Goal: Task Accomplishment & Management: Use online tool/utility

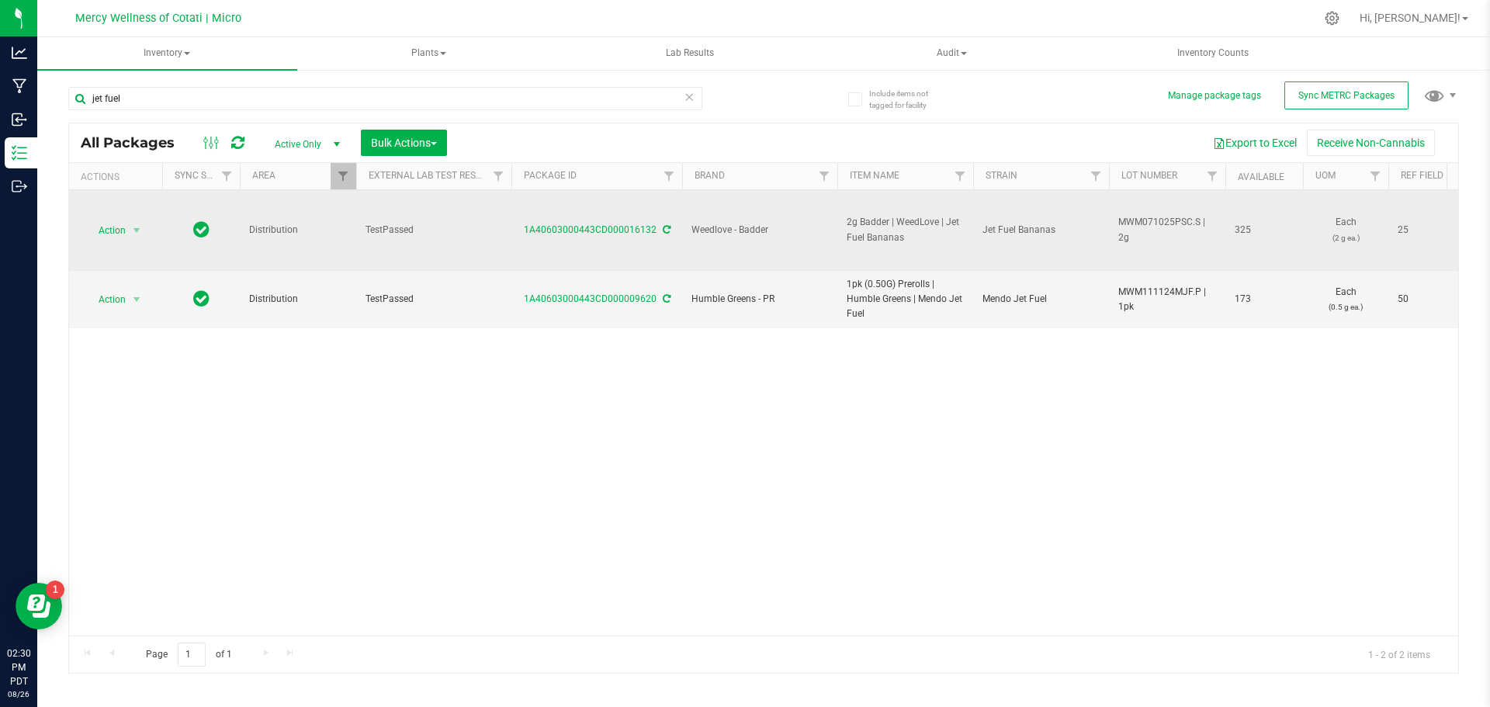
drag, startPoint x: 912, startPoint y: 241, endPoint x: 838, endPoint y: 231, distance: 75.3
click at [838, 231] on td "2g Badder | WeedLove | Jet Fuel Bananas" at bounding box center [906, 230] width 136 height 81
copy span "2g Badder | WeedLove | Jet Fuel Bananas"
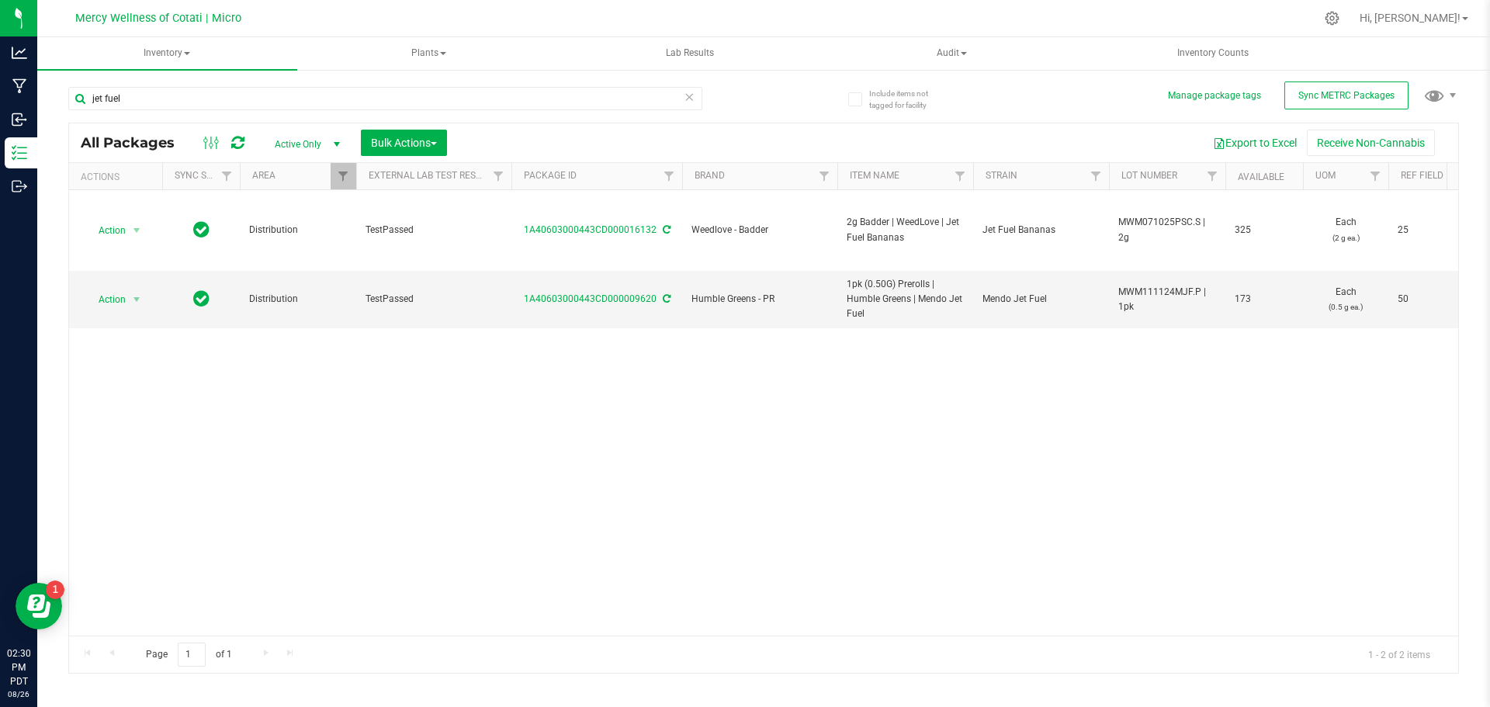
click at [845, 24] on div at bounding box center [796, 18] width 1037 height 30
click at [1341, 20] on icon at bounding box center [1332, 18] width 16 height 16
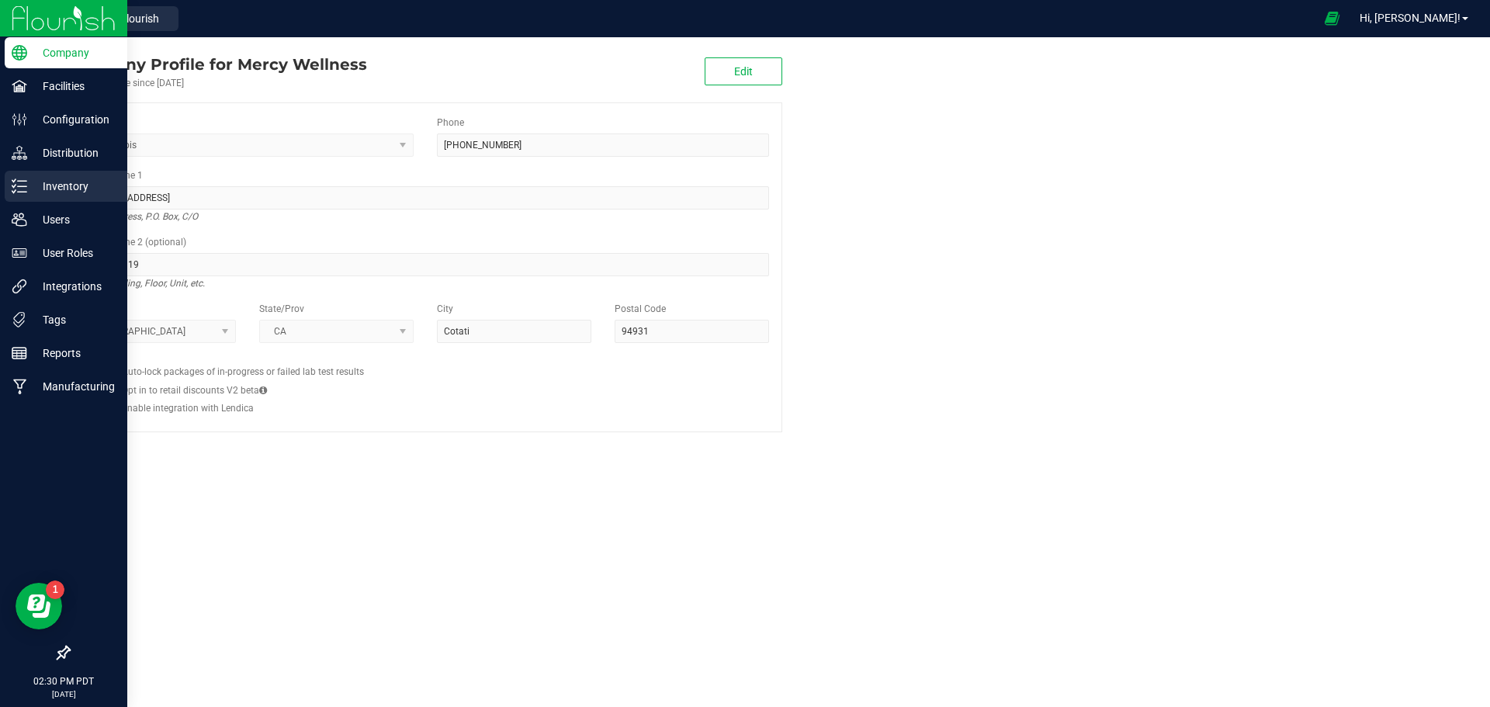
click at [57, 186] on p "Inventory" at bounding box center [73, 186] width 93 height 19
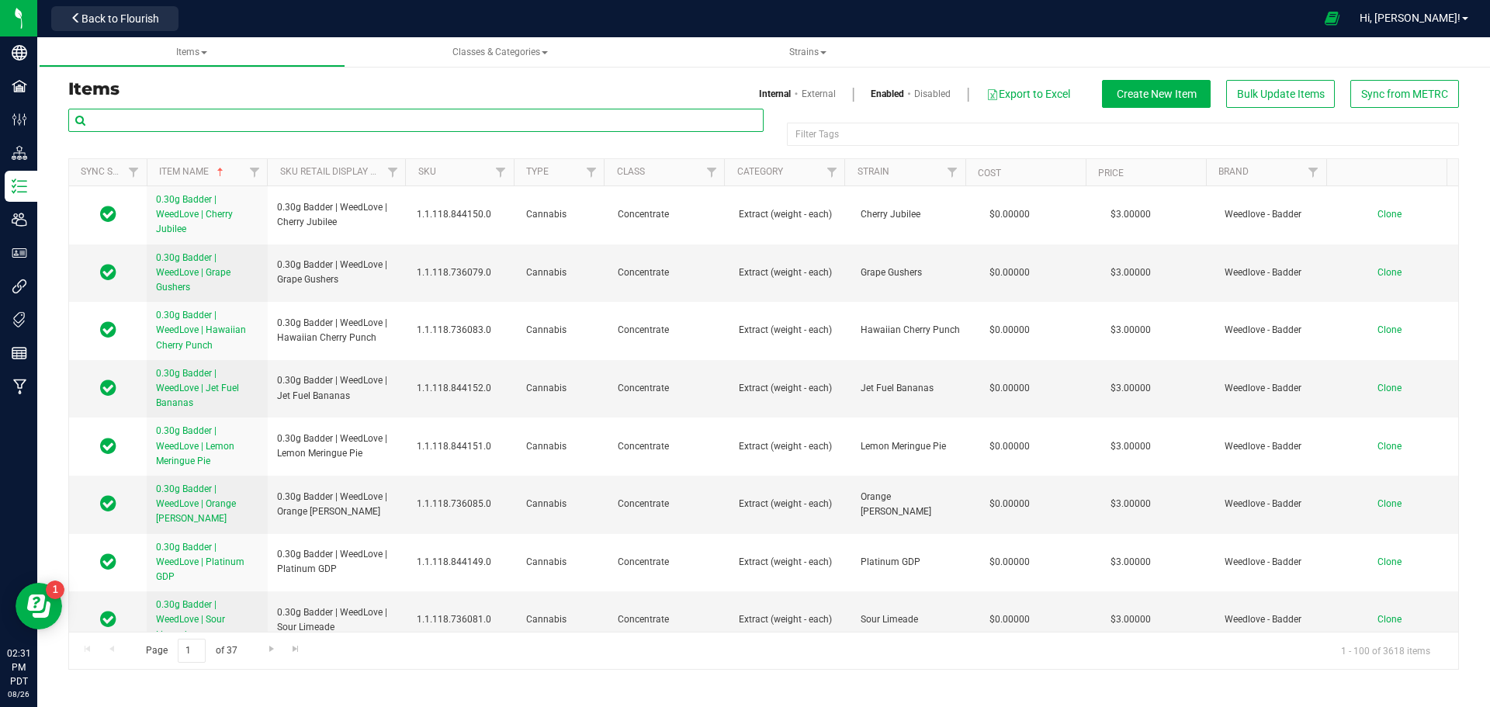
click at [479, 121] on input "text" at bounding box center [416, 120] width 696 height 23
paste input "2g Badder | WeedLove | Jet Fuel Bananas"
type input "2g Badder | WeedLove | Jet Fuel Bananas"
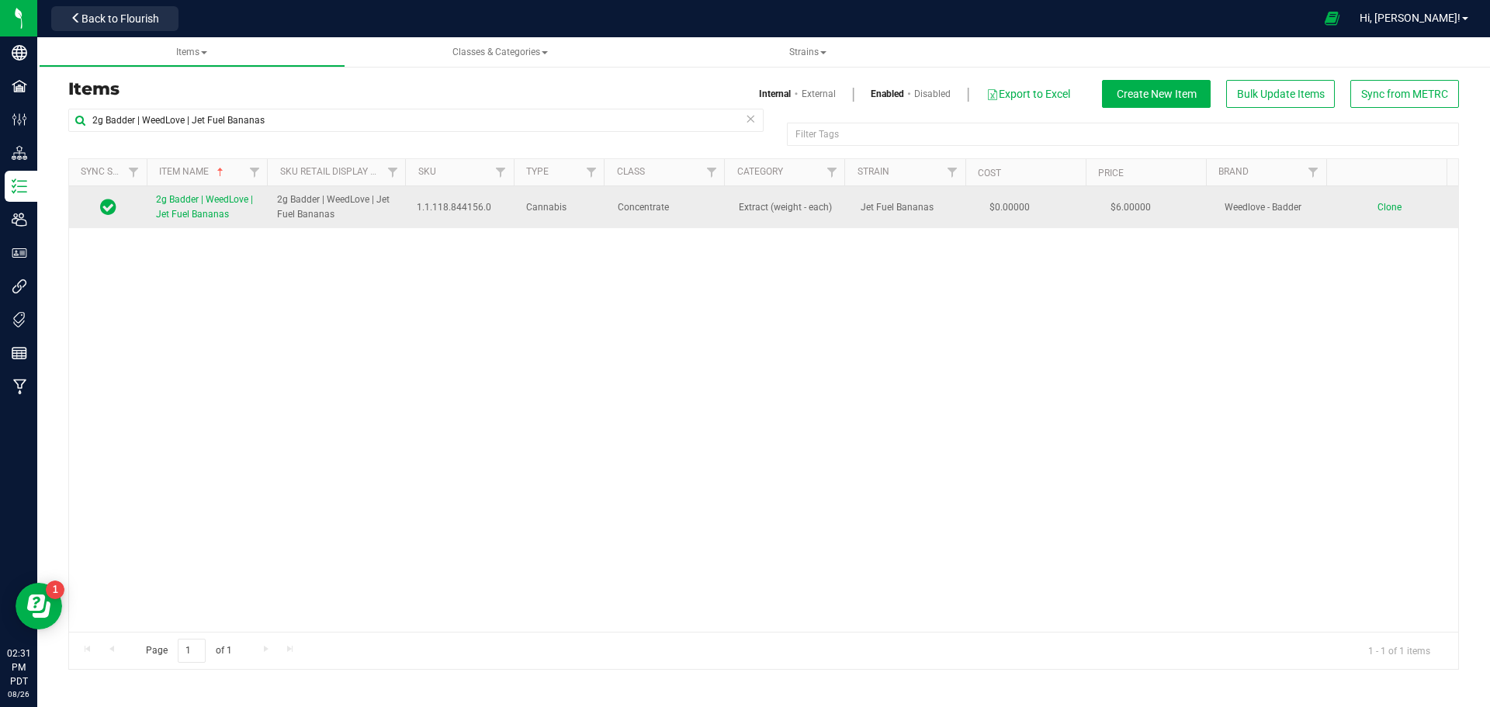
click at [1383, 203] on span "Clone" at bounding box center [1390, 207] width 24 height 11
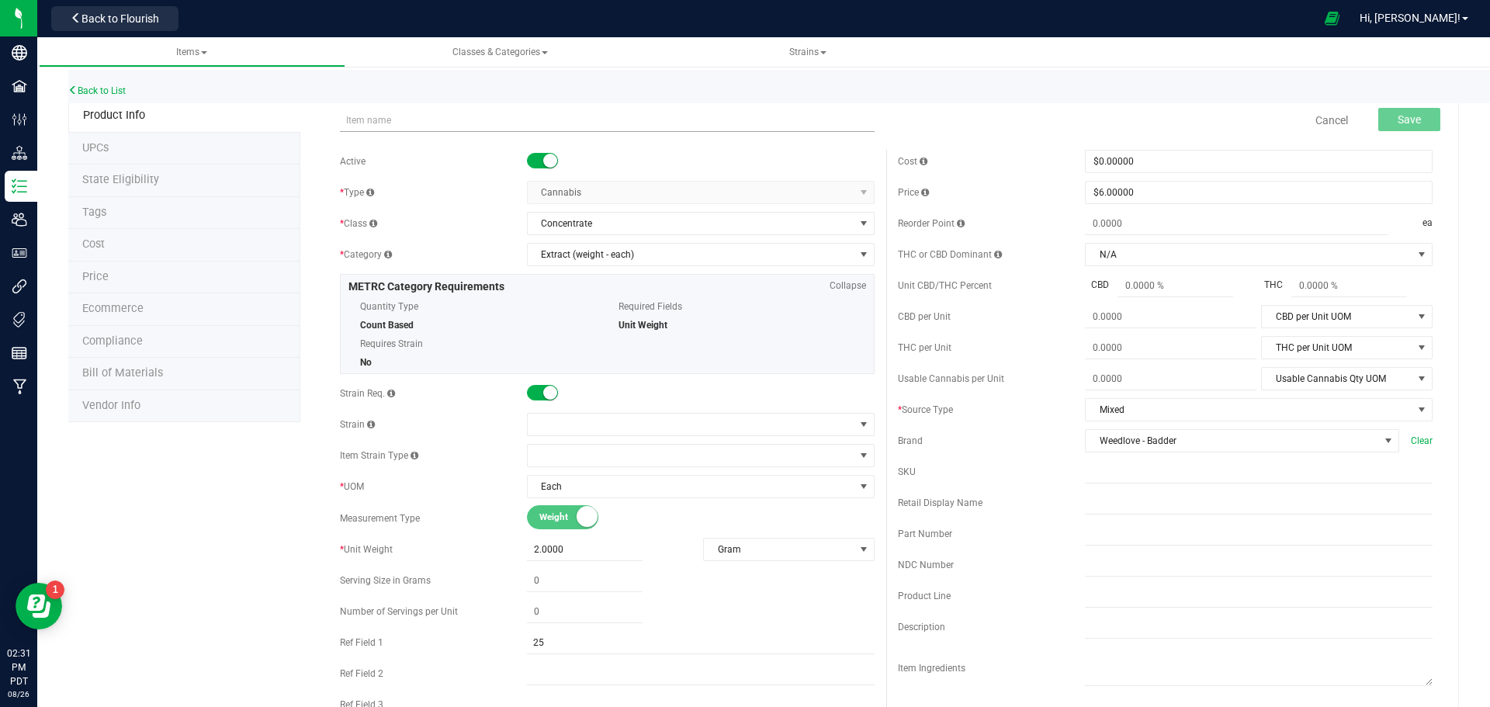
click at [361, 116] on input "text" at bounding box center [607, 120] width 535 height 23
click at [387, 121] on input "2g Badder | WeedLove | Jet Fuel Bananas" at bounding box center [607, 120] width 535 height 23
type input "2g Sauce & Diamonds | WeedLove | Jet Fuel Bananas"
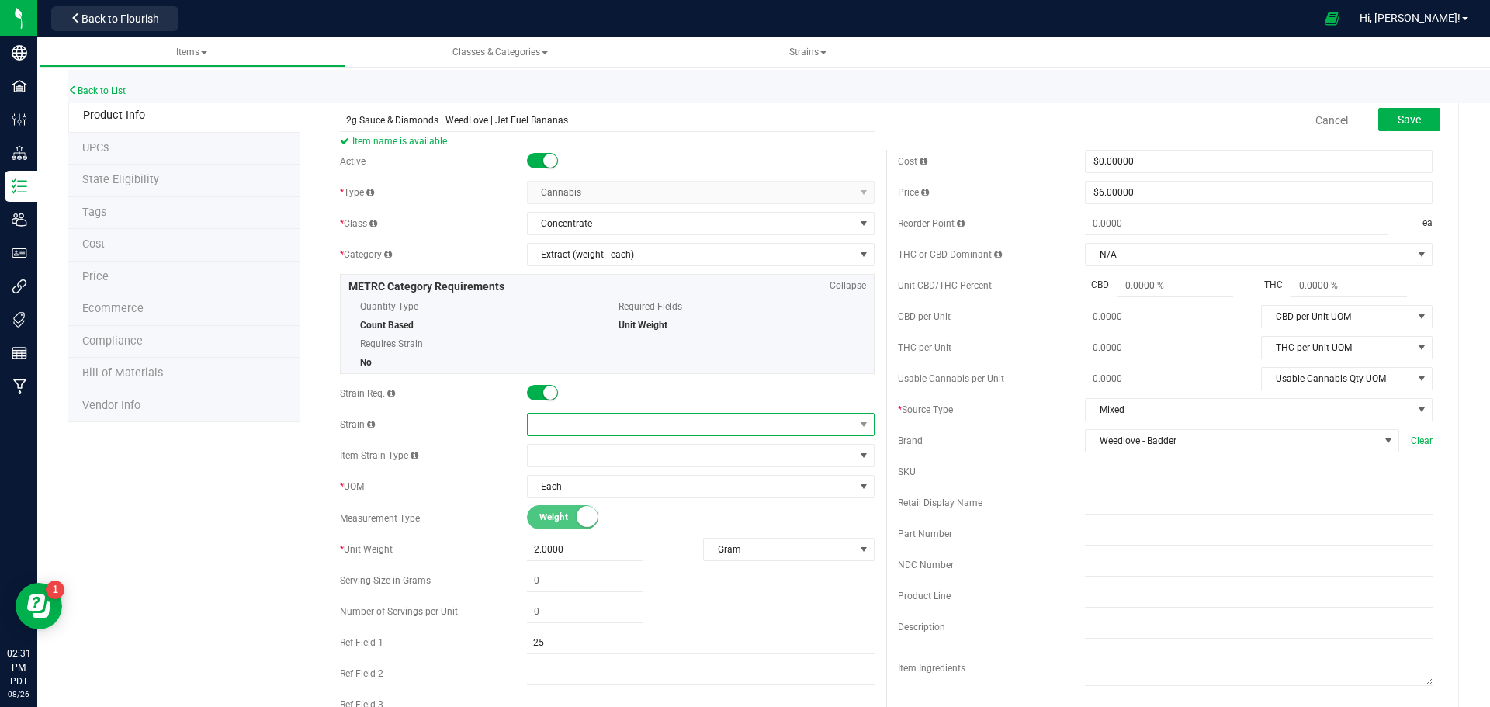
click at [619, 419] on span at bounding box center [691, 425] width 327 height 22
type input "jet"
click at [613, 488] on li "Jet Fuel Bananas" at bounding box center [695, 489] width 343 height 22
click at [1155, 442] on span "Weedlove - Badder" at bounding box center [1232, 441] width 293 height 22
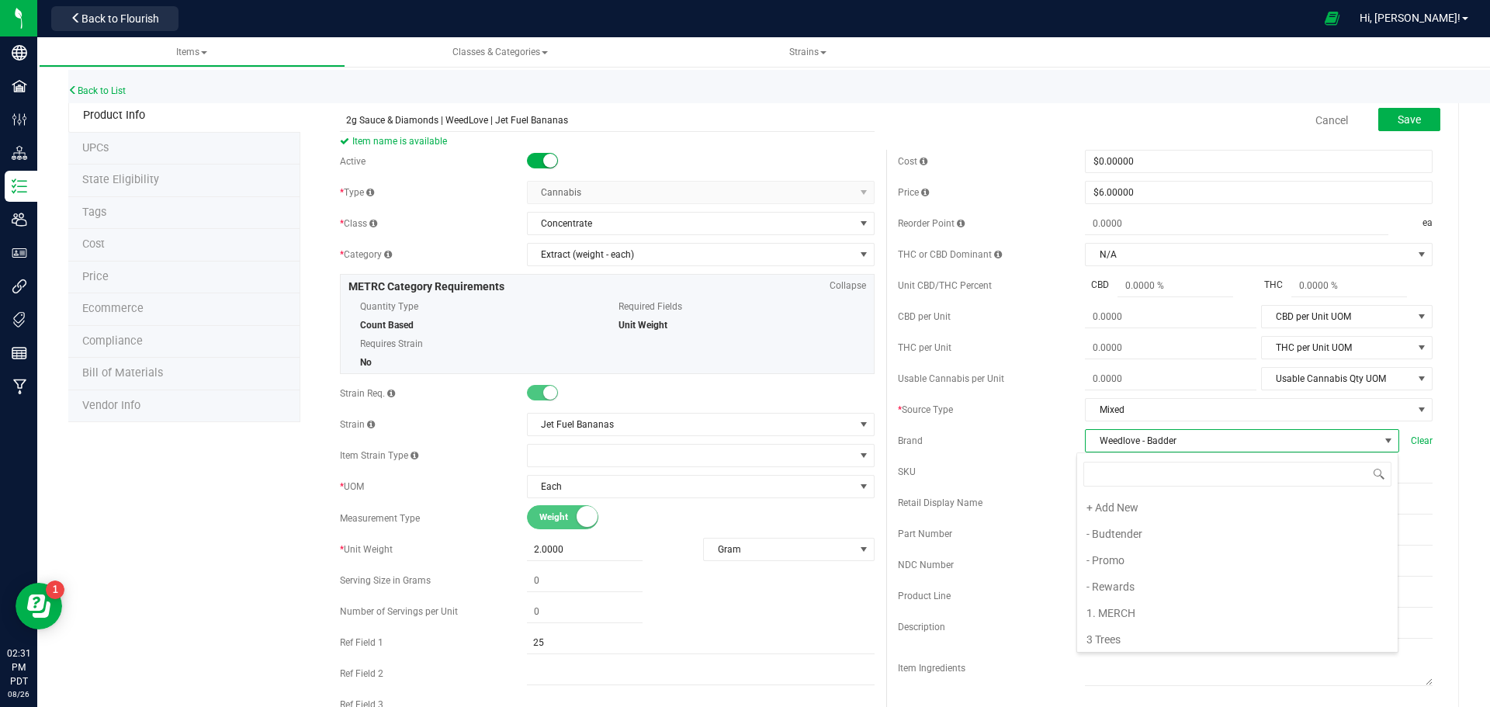
scroll to position [23, 311]
type input "sauce"
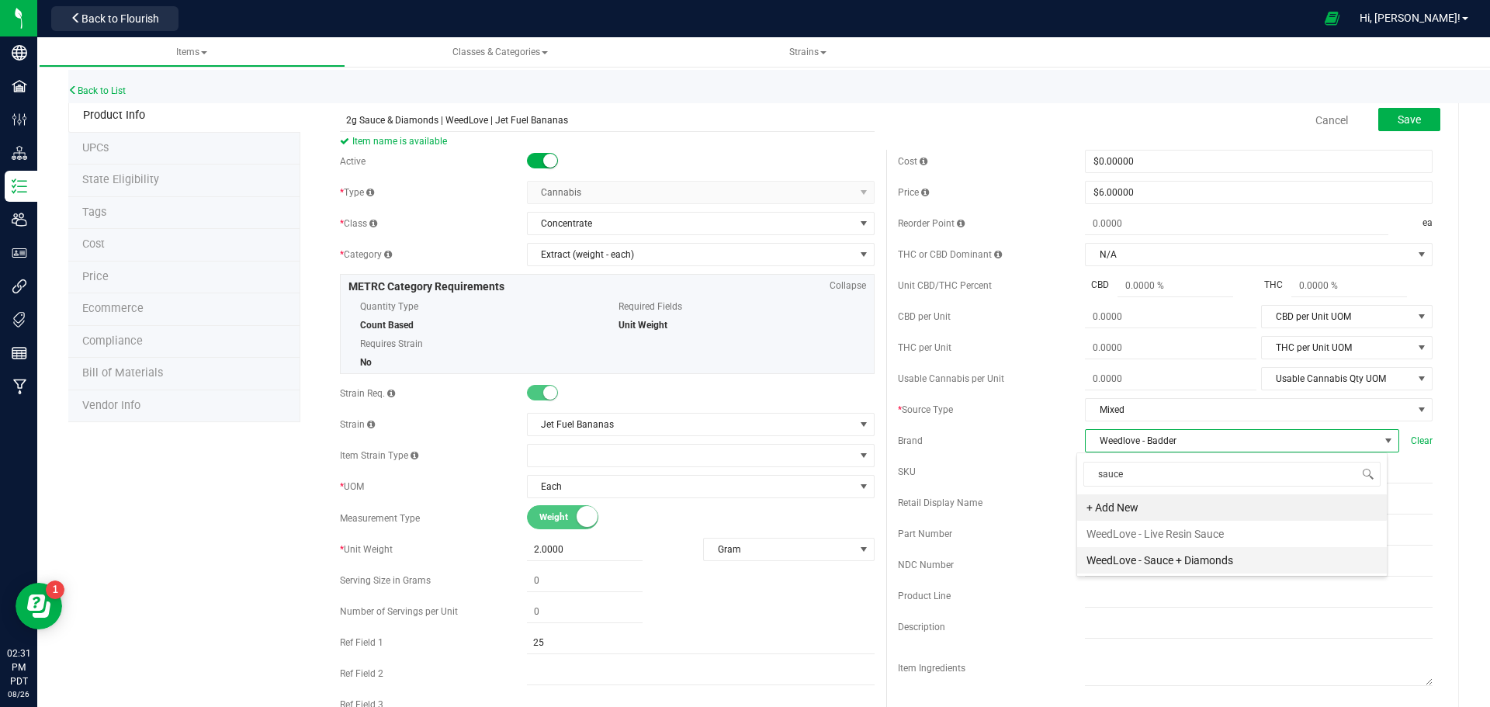
click at [1194, 566] on li "WeedLove - Sauce + Diamonds" at bounding box center [1232, 560] width 310 height 26
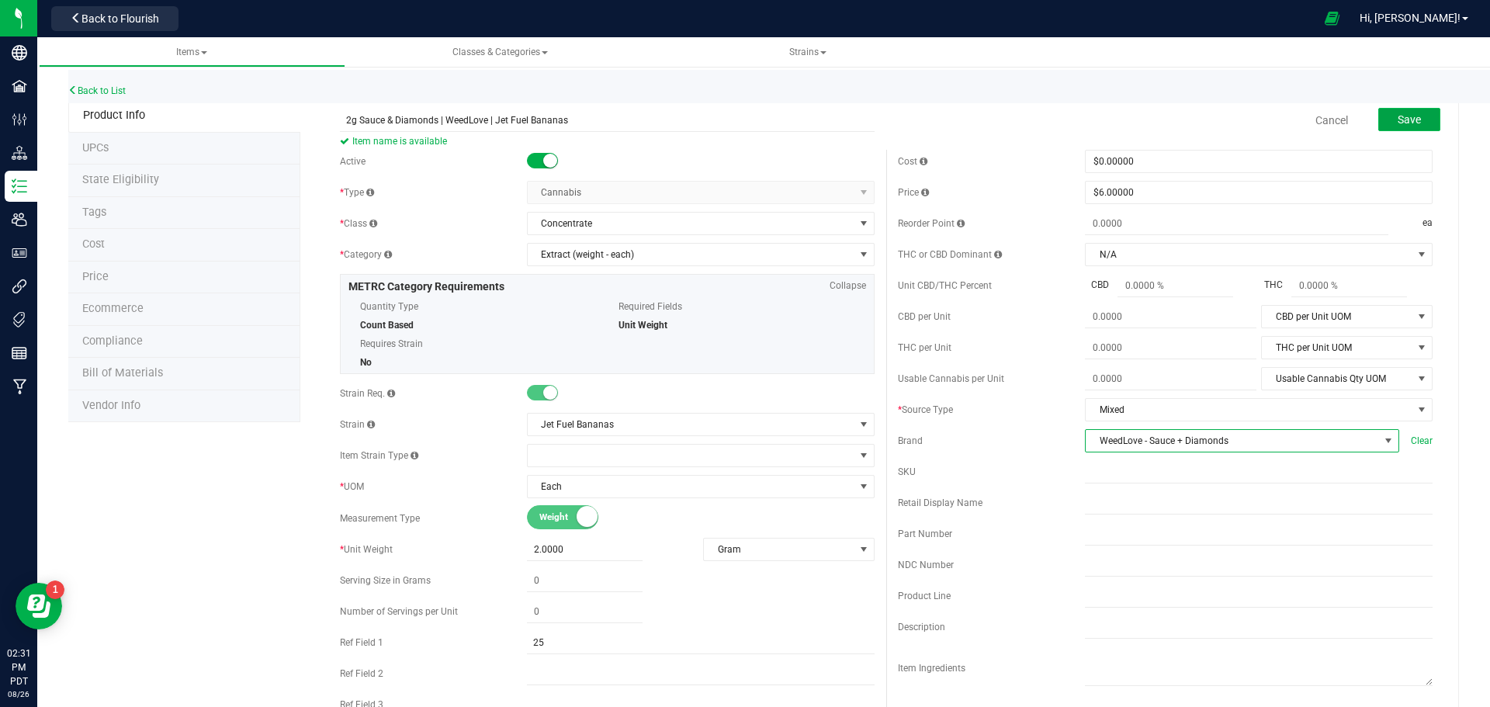
click at [1398, 122] on span "Save" at bounding box center [1409, 119] width 23 height 12
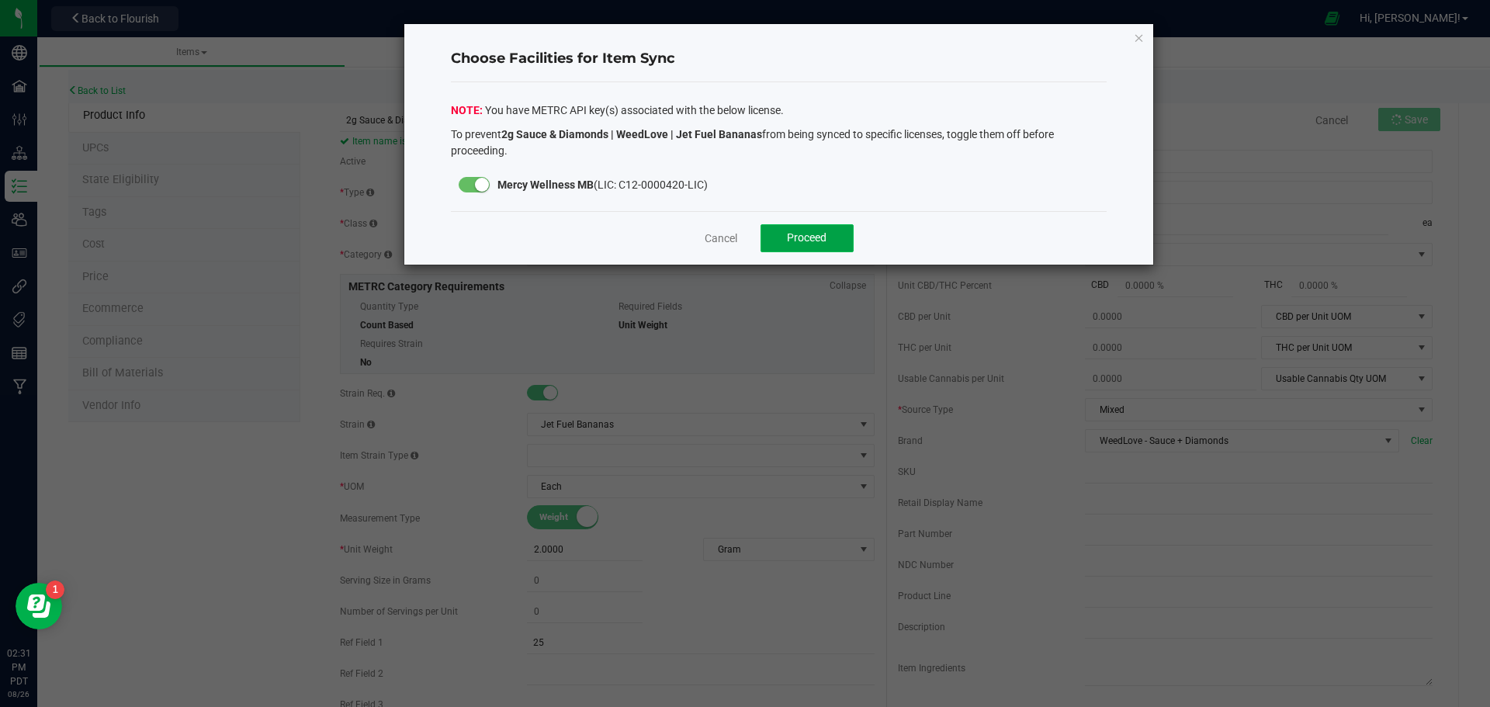
click at [852, 245] on button "Proceed" at bounding box center [807, 238] width 93 height 28
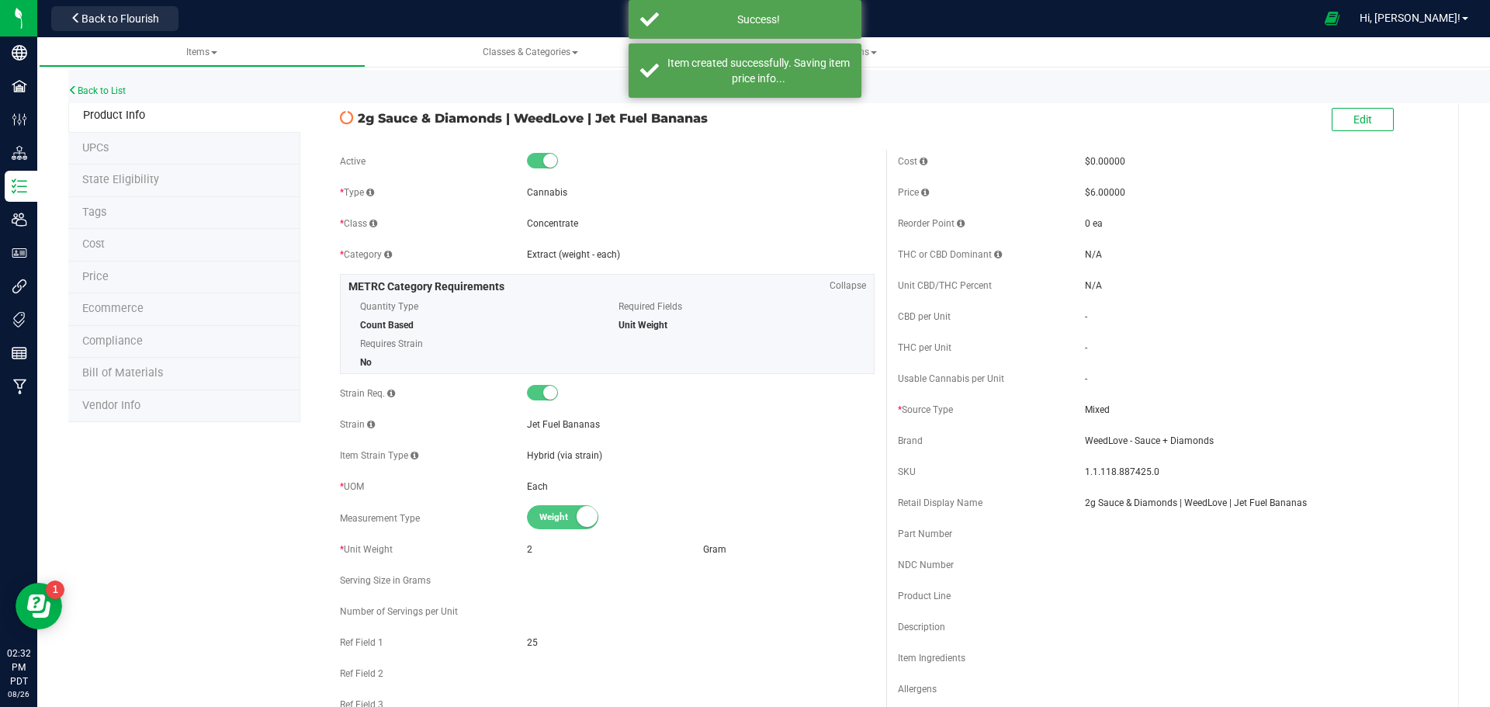
click at [111, 80] on div "Back to List" at bounding box center [813, 86] width 1490 height 33
click at [113, 95] on link "Back to List" at bounding box center [96, 90] width 57 height 11
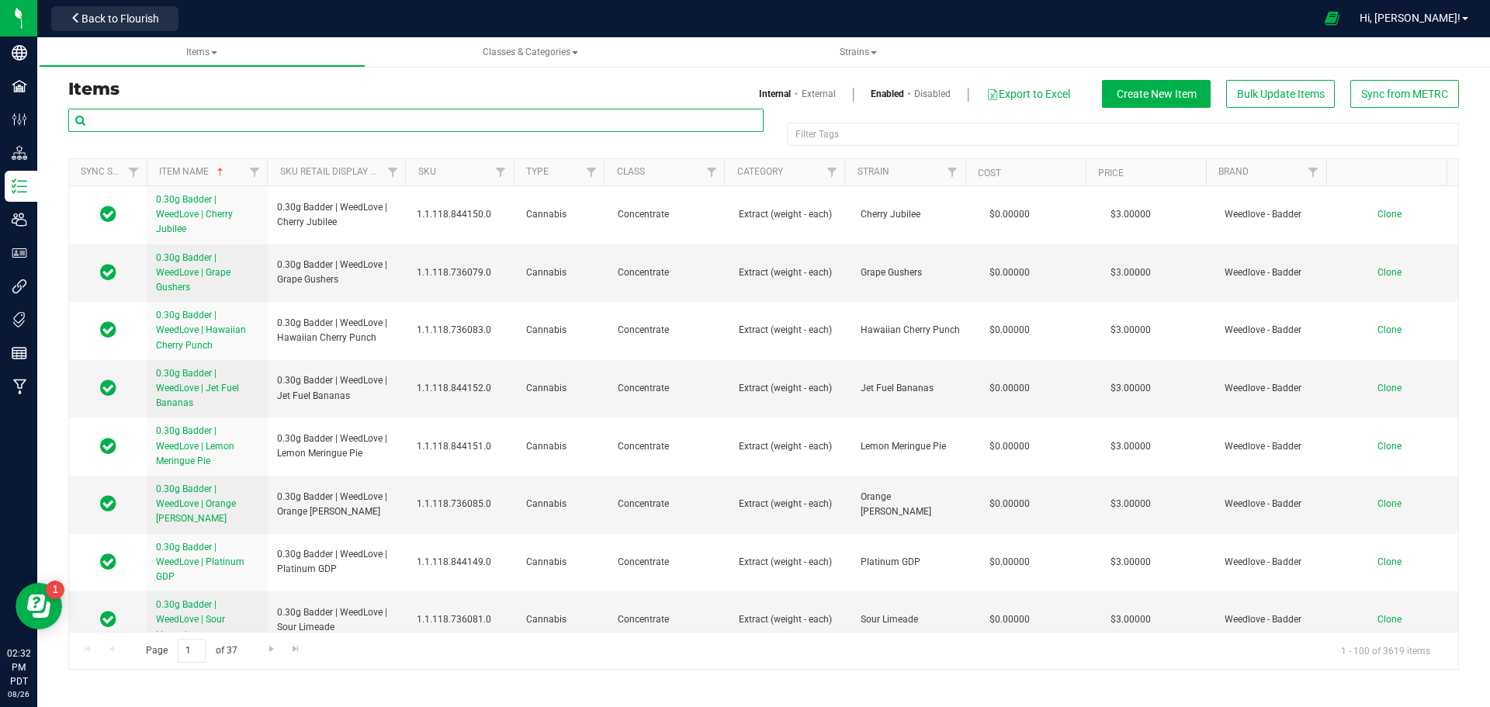
click at [555, 113] on input "text" at bounding box center [416, 120] width 696 height 23
paste input "2g Badder | WeedLove | Jet Fuel Bananas"
drag, startPoint x: 299, startPoint y: 116, endPoint x: 193, endPoint y: 121, distance: 105.7
click at [193, 121] on input "2g Badder | WeedLove | Jet Fuel Bananas" at bounding box center [416, 120] width 696 height 23
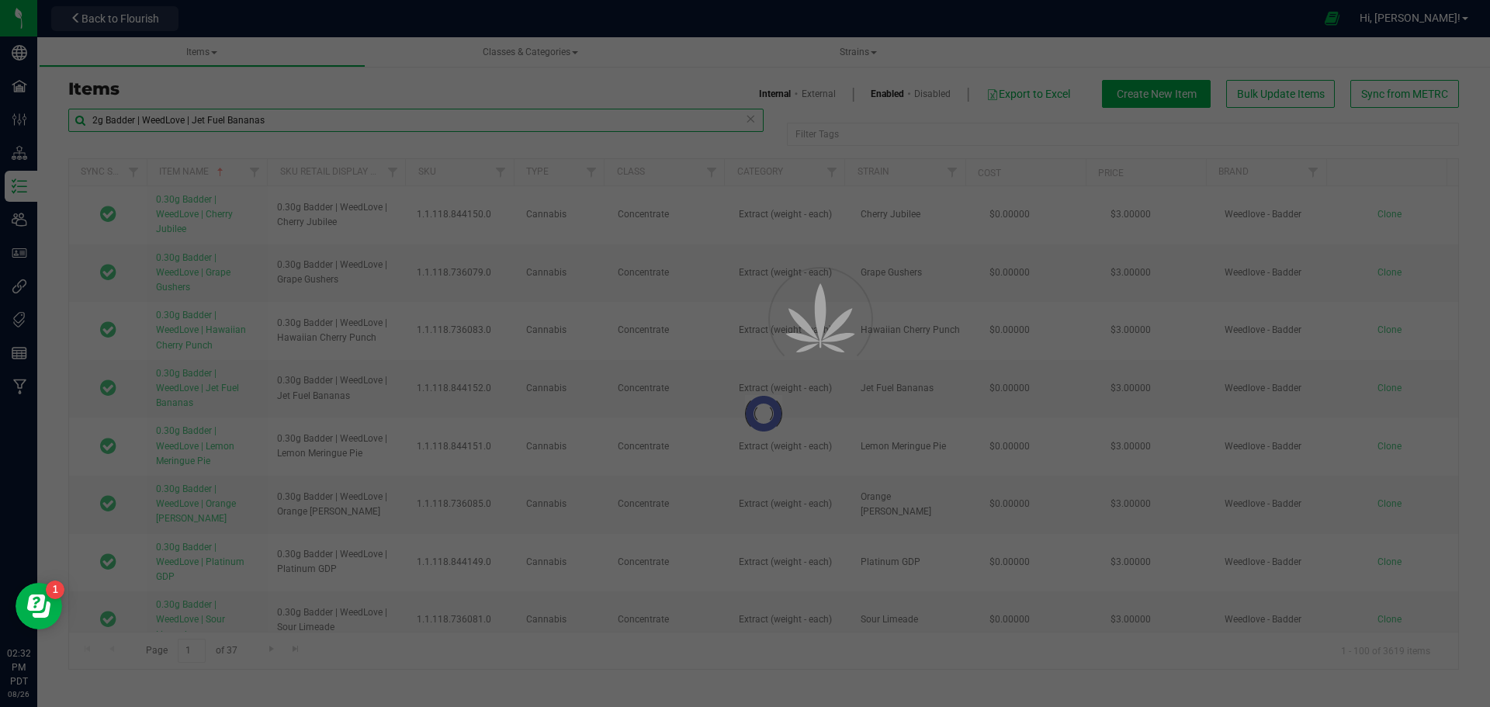
type input "2g Badder | WeedLove |"
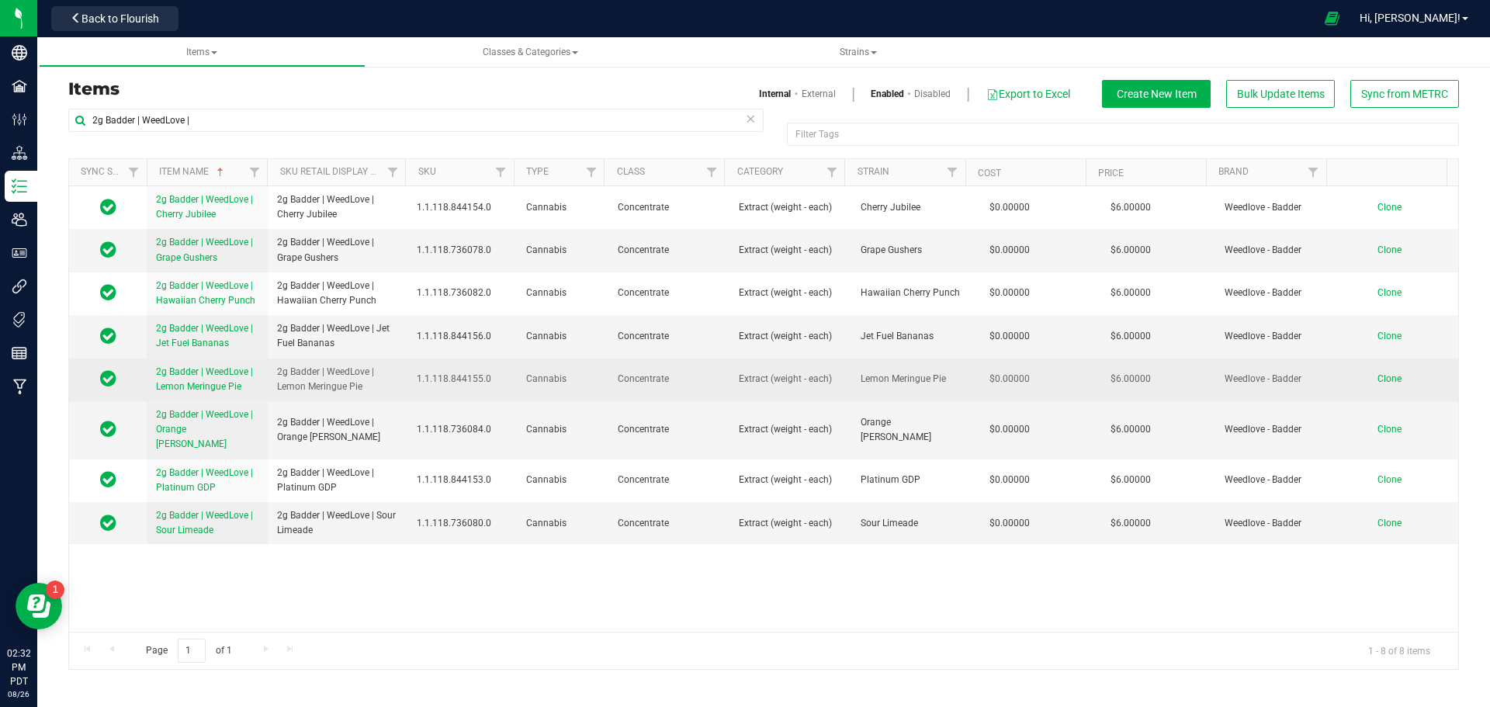
click at [1378, 374] on span "Clone" at bounding box center [1390, 378] width 24 height 11
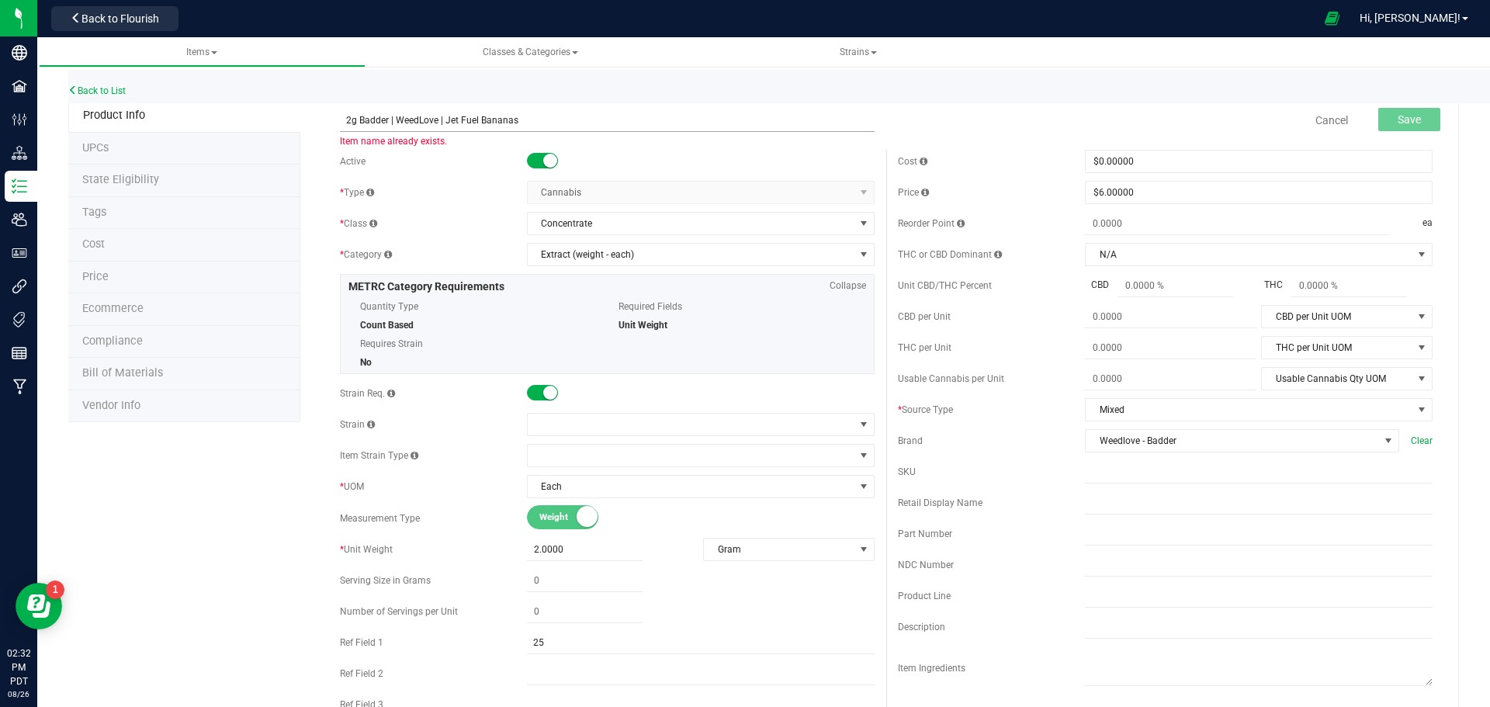
drag, startPoint x: 387, startPoint y: 123, endPoint x: 358, endPoint y: 119, distance: 29.0
click at [358, 119] on input "2g Badder | WeedLove | Jet Fuel Bananas" at bounding box center [607, 120] width 535 height 23
drag, startPoint x: 571, startPoint y: 122, endPoint x: 492, endPoint y: 107, distance: 79.8
click at [492, 107] on div "2g Sauce & Diamonds | WeedLove | Jet Fuel Bananas Item name already exists." at bounding box center [607, 110] width 558 height 19
type input "2g Sauce & Diamonds | WeedLove | Lemon Meringue Pie"
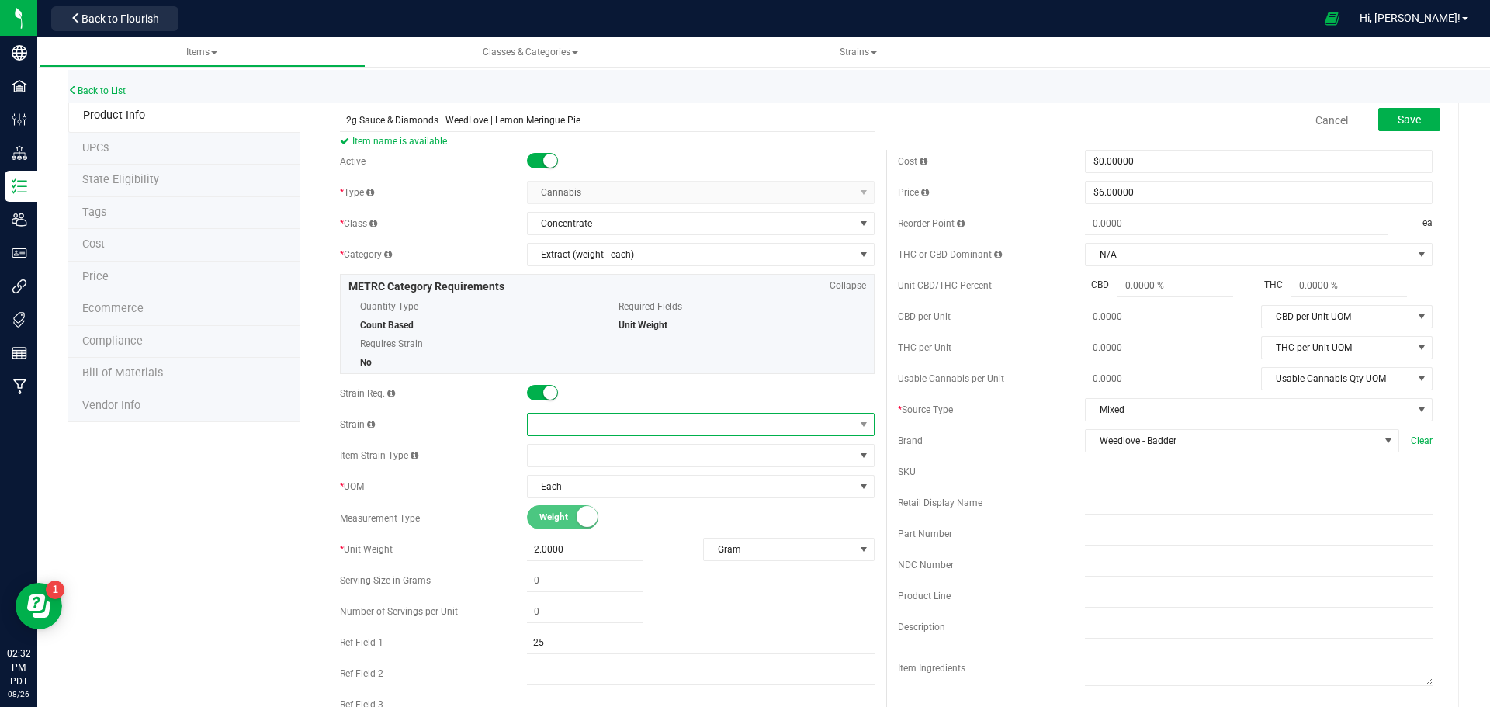
click at [563, 426] on span at bounding box center [691, 425] width 327 height 22
type input "e"
type input "lemon mer"
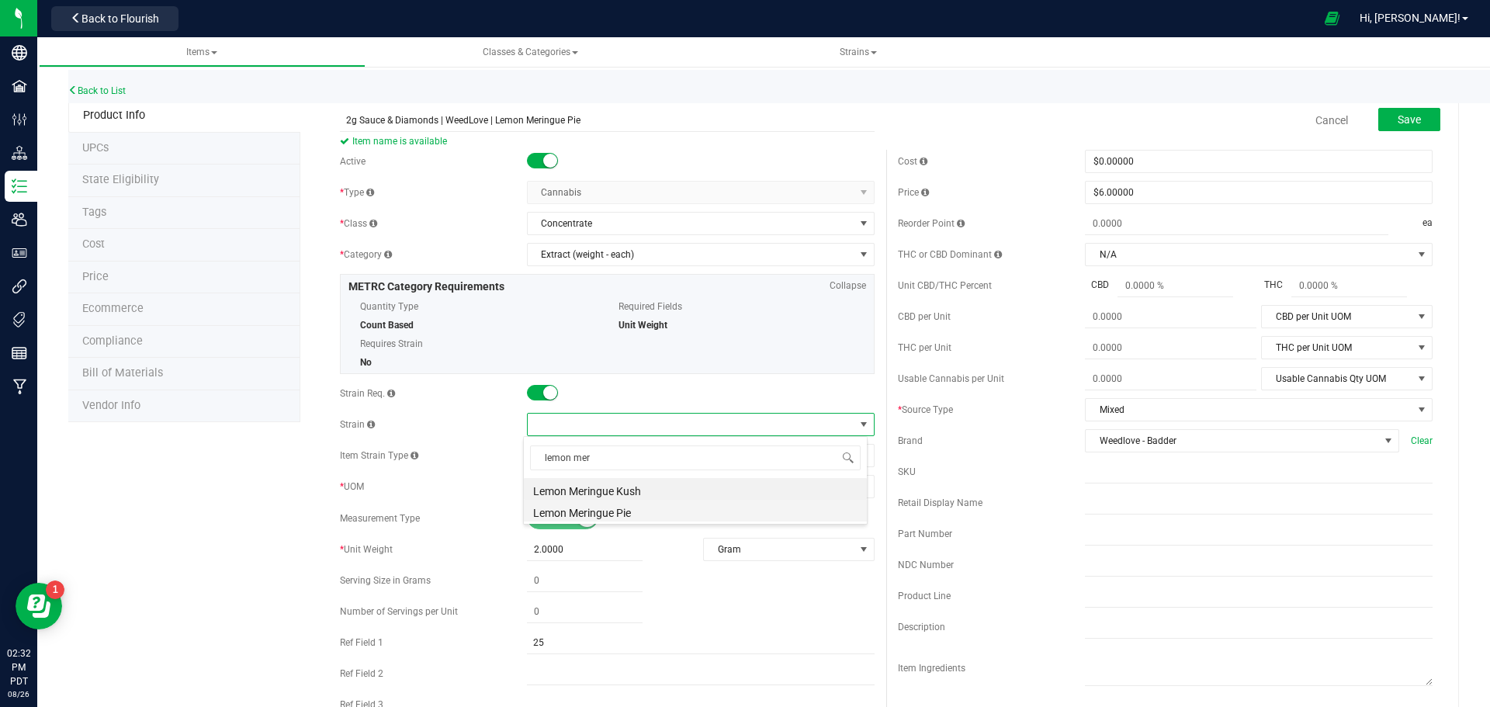
click at [605, 508] on li "Lemon Meringue Pie" at bounding box center [695, 511] width 343 height 22
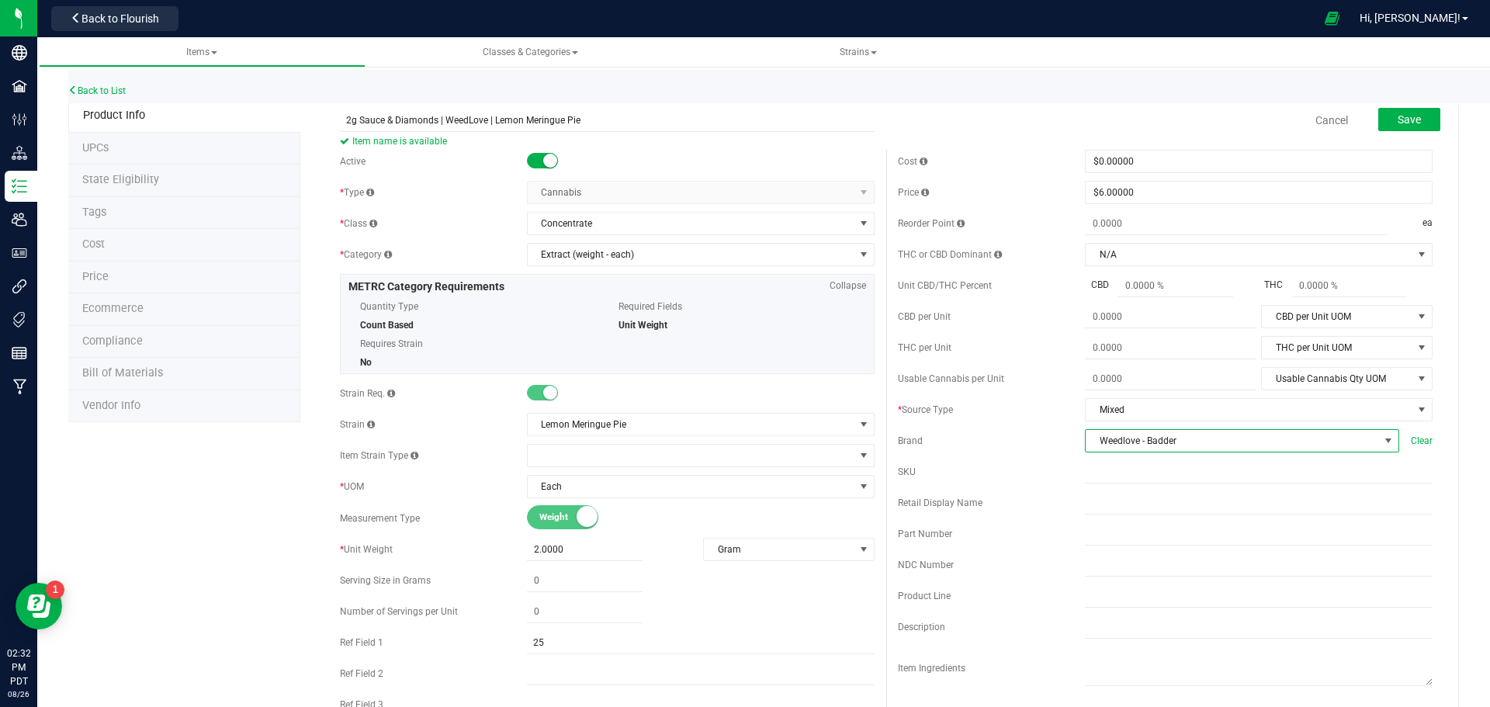
click at [1168, 439] on span "Weedlove - Badder" at bounding box center [1232, 441] width 293 height 22
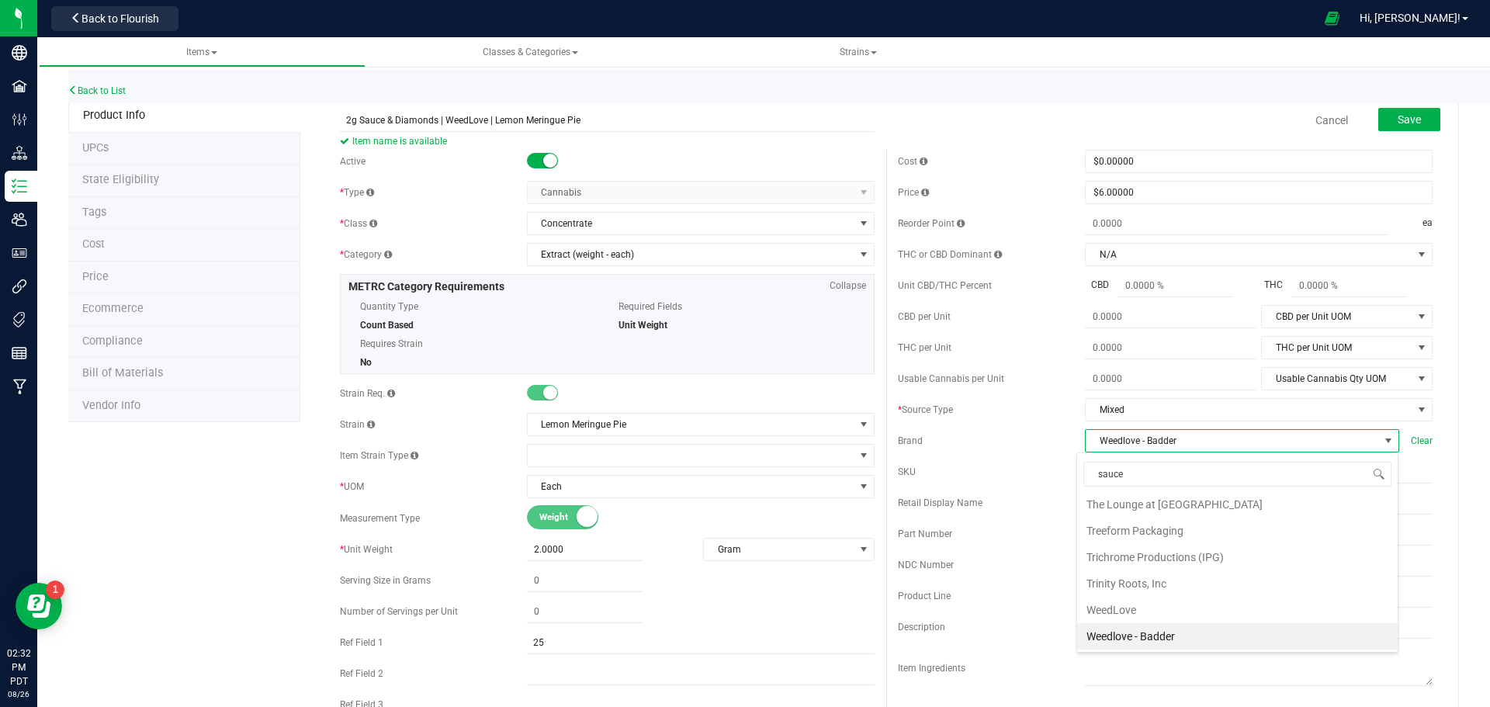
scroll to position [0, 0]
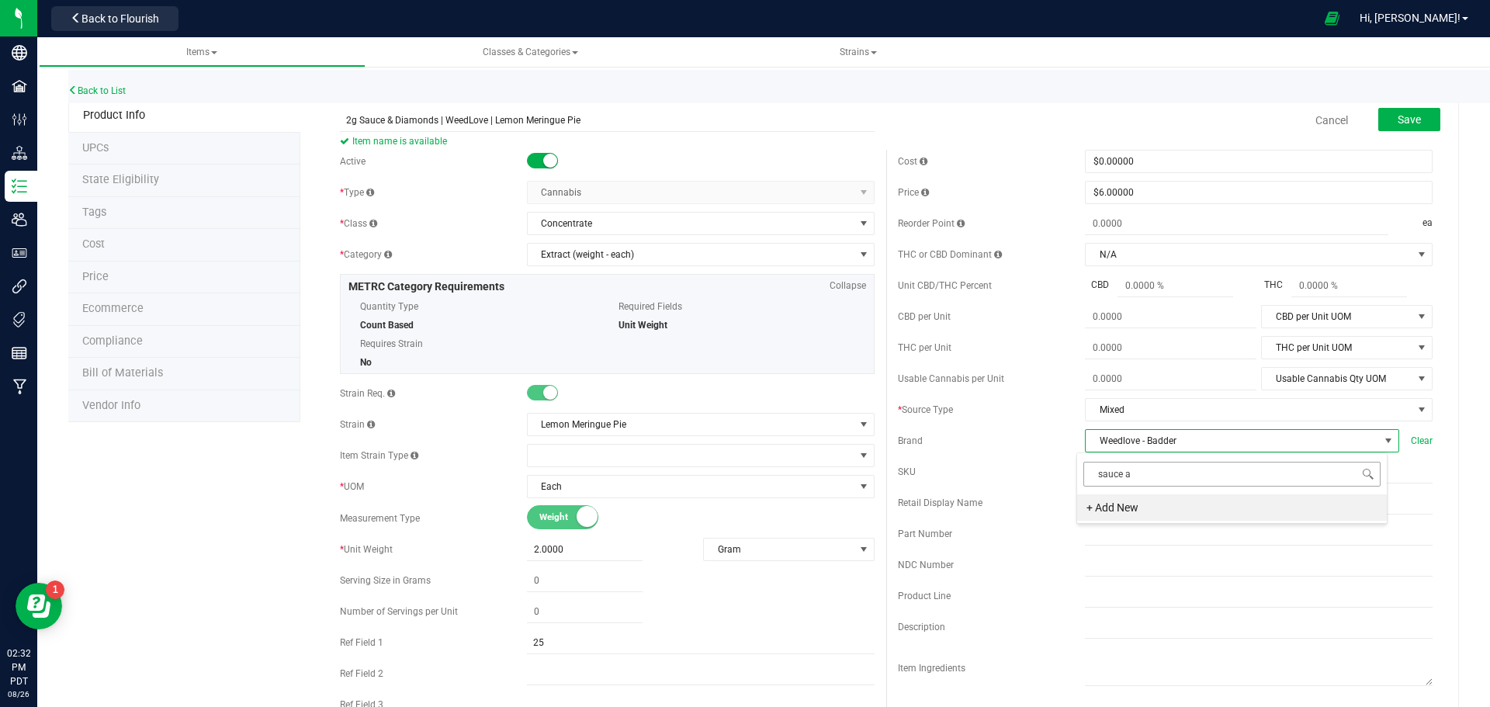
type input "sauce"
click at [1168, 558] on li "WeedLove - Sauce + Diamonds" at bounding box center [1232, 560] width 310 height 26
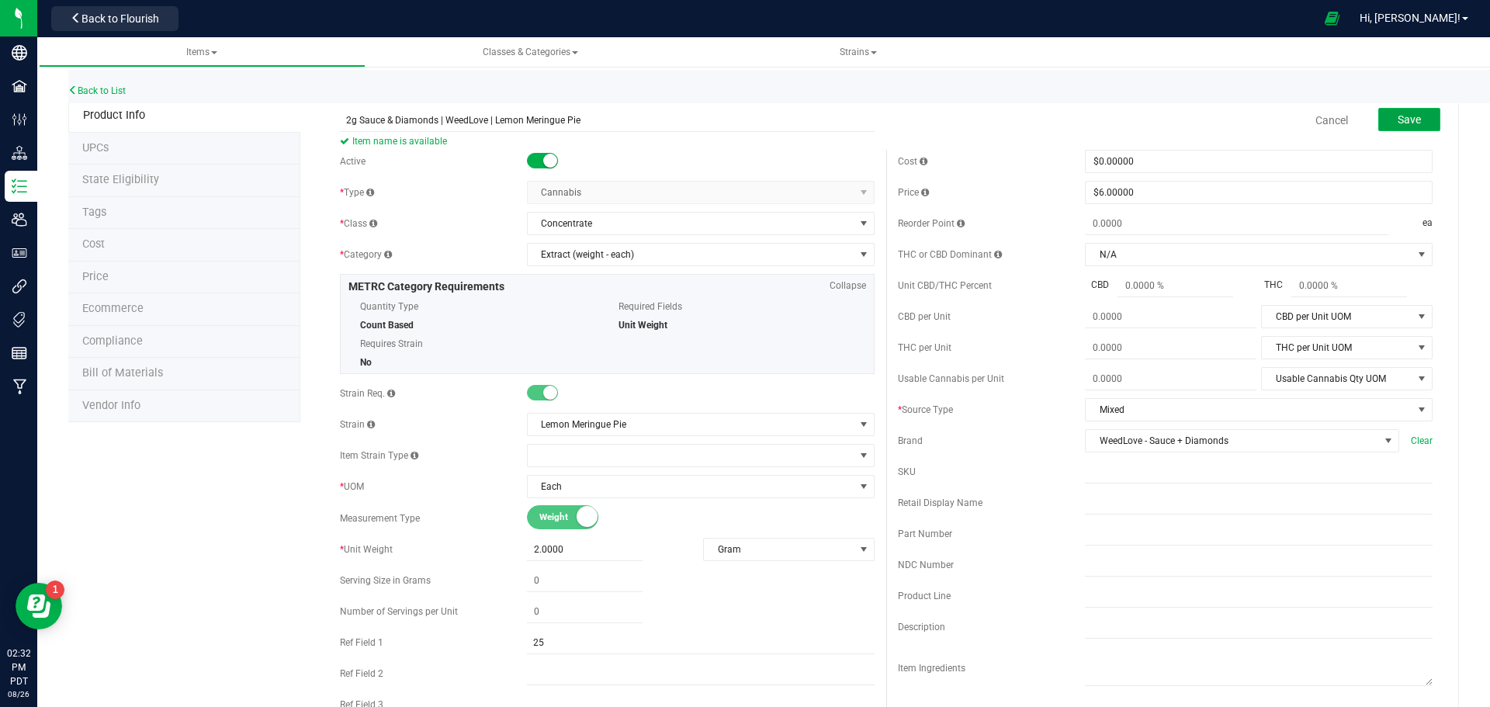
click at [1398, 117] on span "Save" at bounding box center [1409, 119] width 23 height 12
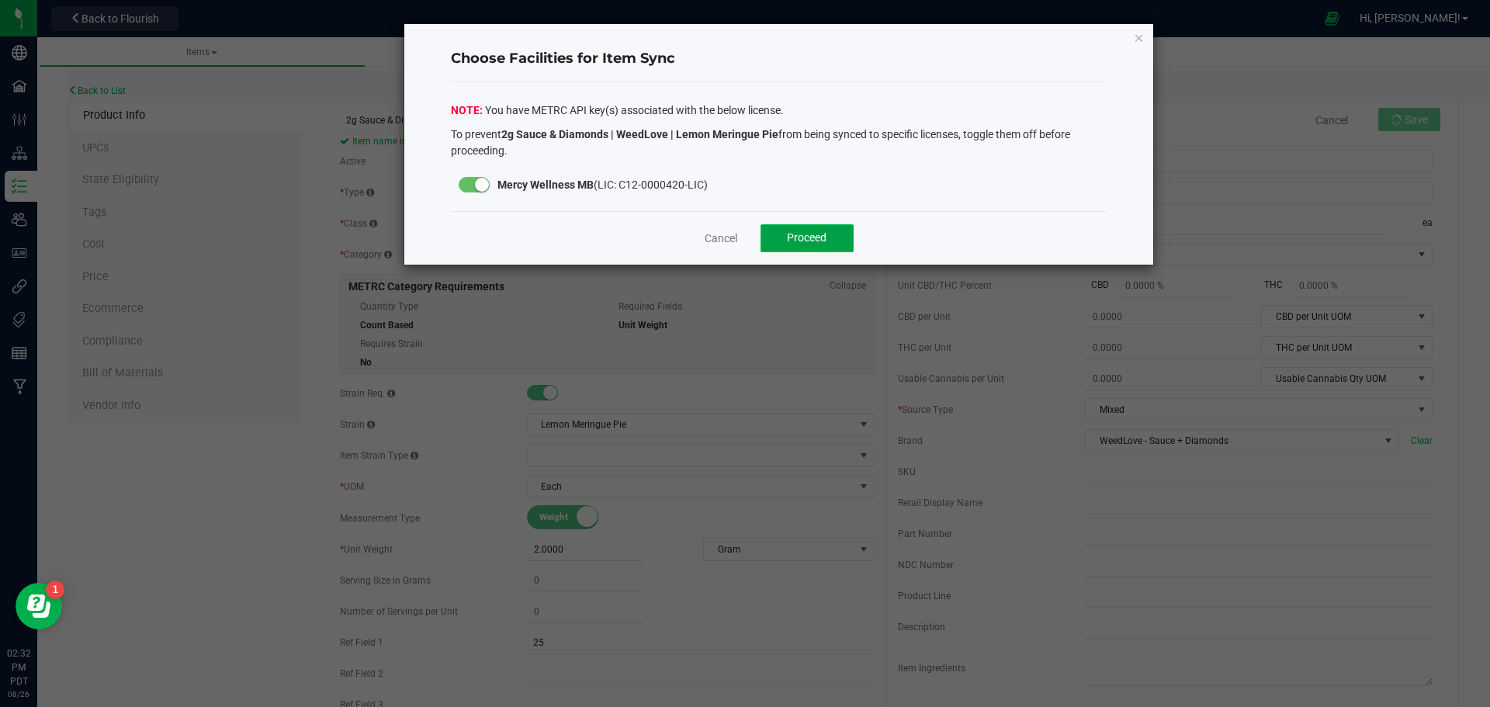
click at [837, 243] on button "Proceed" at bounding box center [807, 238] width 93 height 28
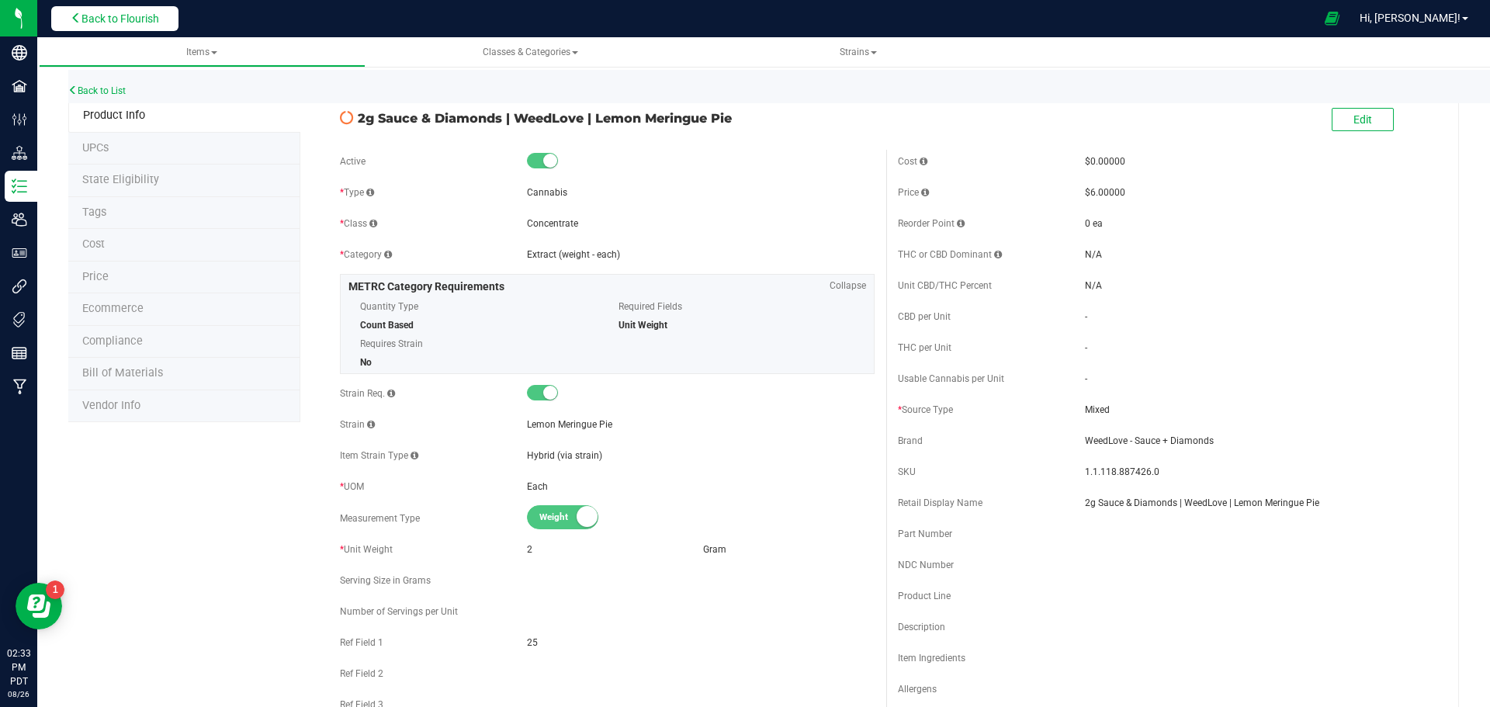
click at [127, 10] on button "Back to Flourish" at bounding box center [114, 18] width 127 height 25
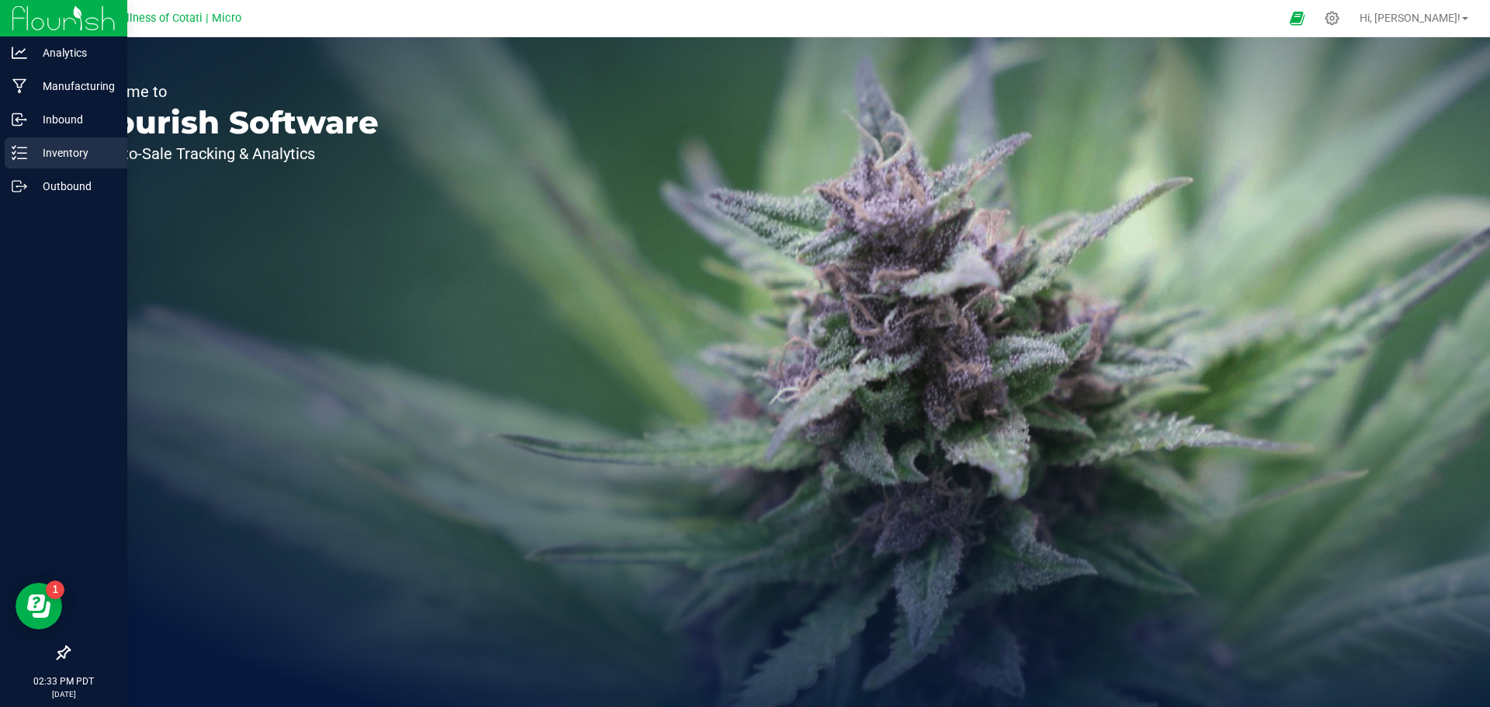
click at [54, 151] on p "Inventory" at bounding box center [73, 153] width 93 height 19
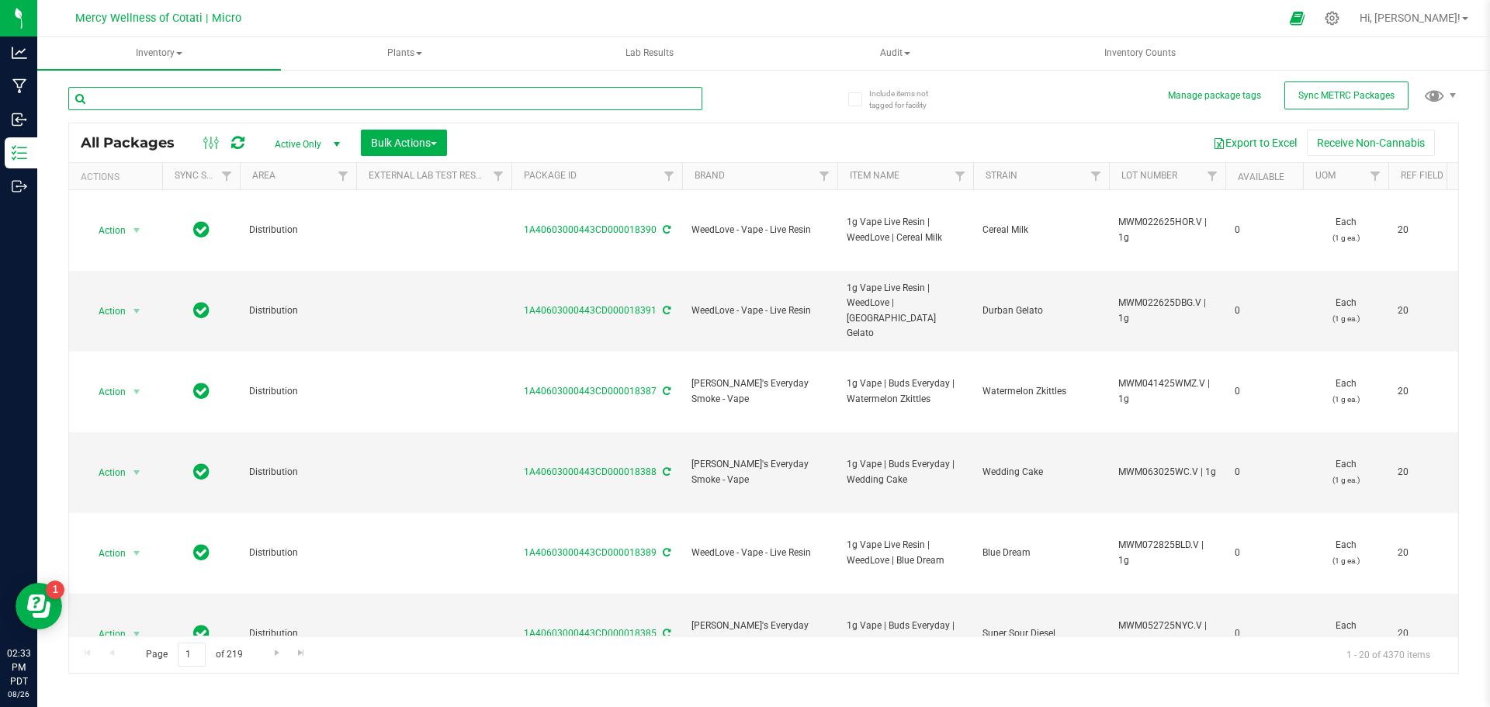
click at [401, 96] on input "text" at bounding box center [385, 98] width 634 height 23
paste input "2g Badder | WeedLove | Jet Fuel Bananas"
type input "2g Badder | WeedLove | Jet Fuel Bananas"
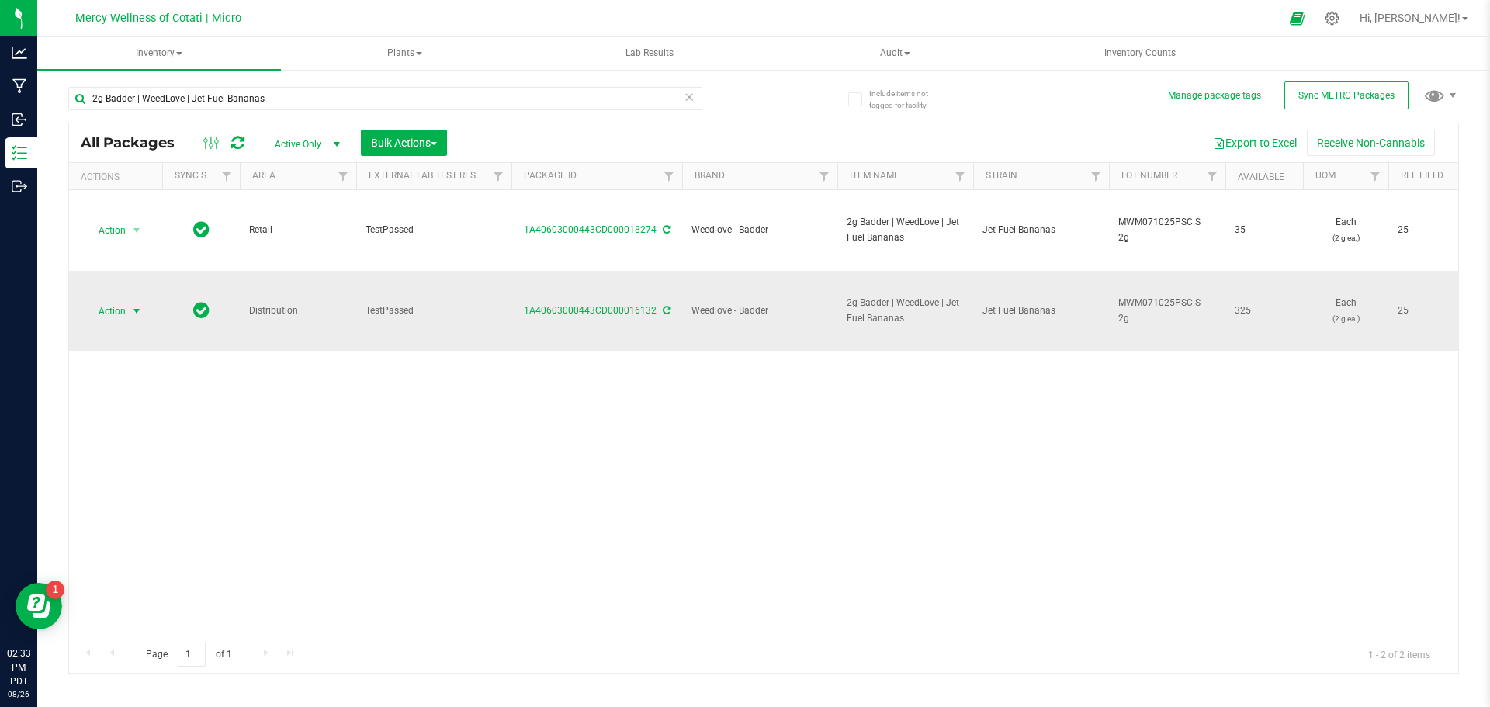
click at [134, 317] on span "select" at bounding box center [136, 311] width 12 height 12
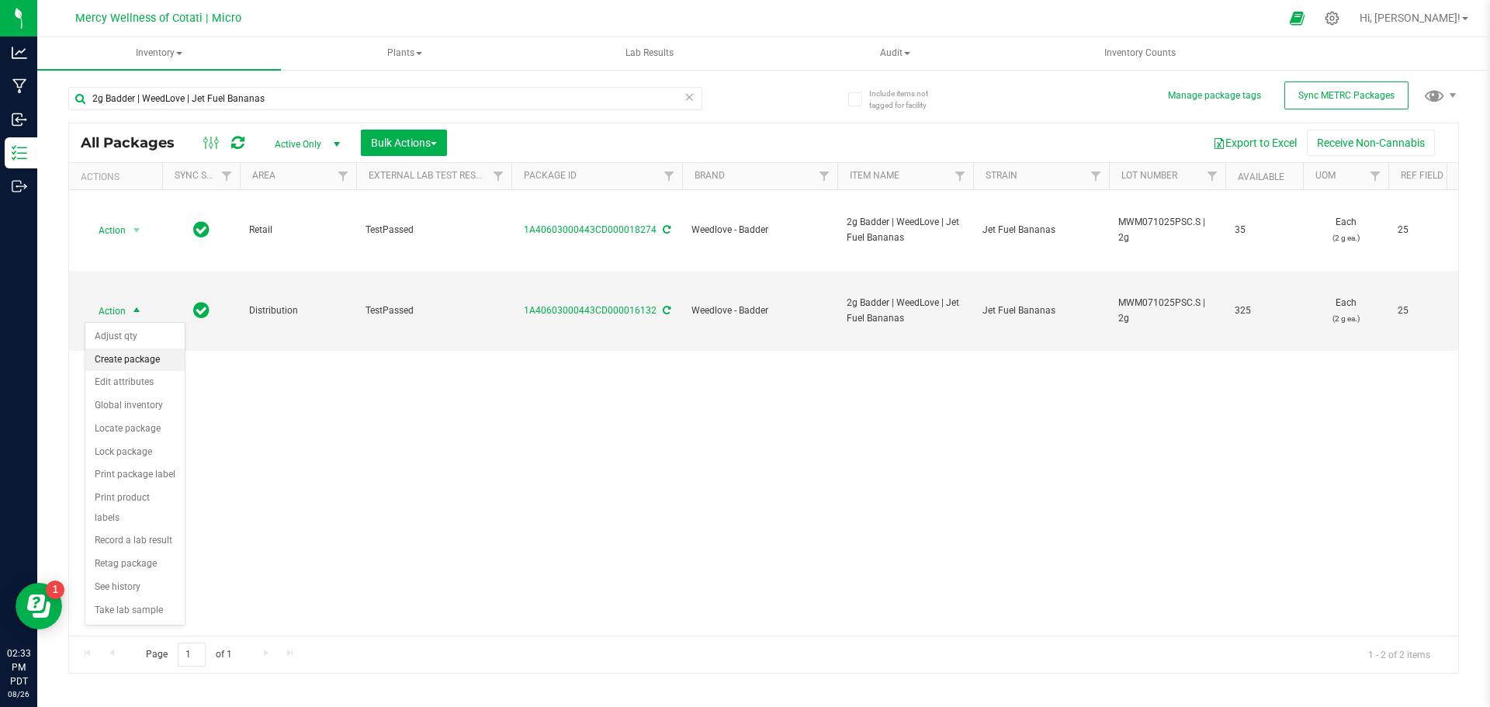
click at [141, 349] on li "Create package" at bounding box center [134, 360] width 99 height 23
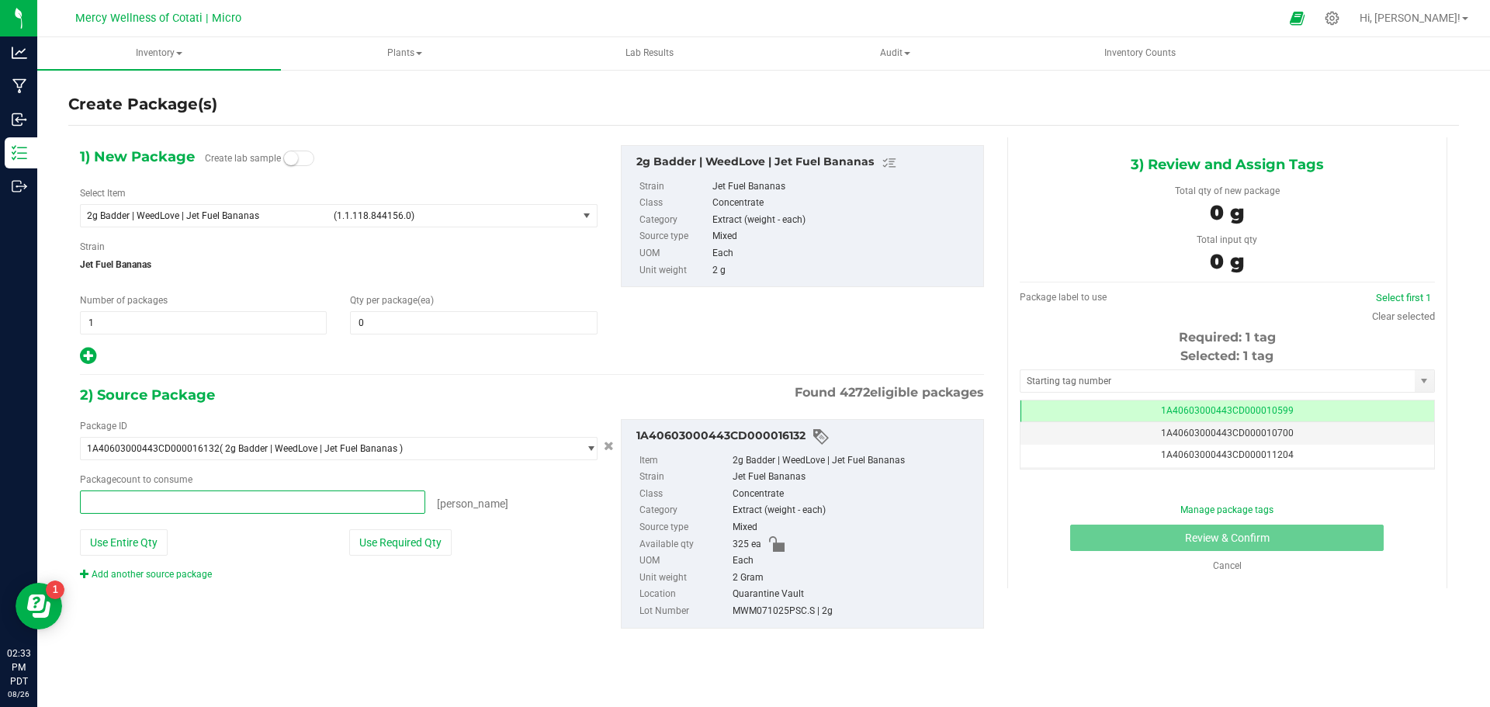
click at [247, 500] on span at bounding box center [252, 502] width 345 height 23
type input "1"
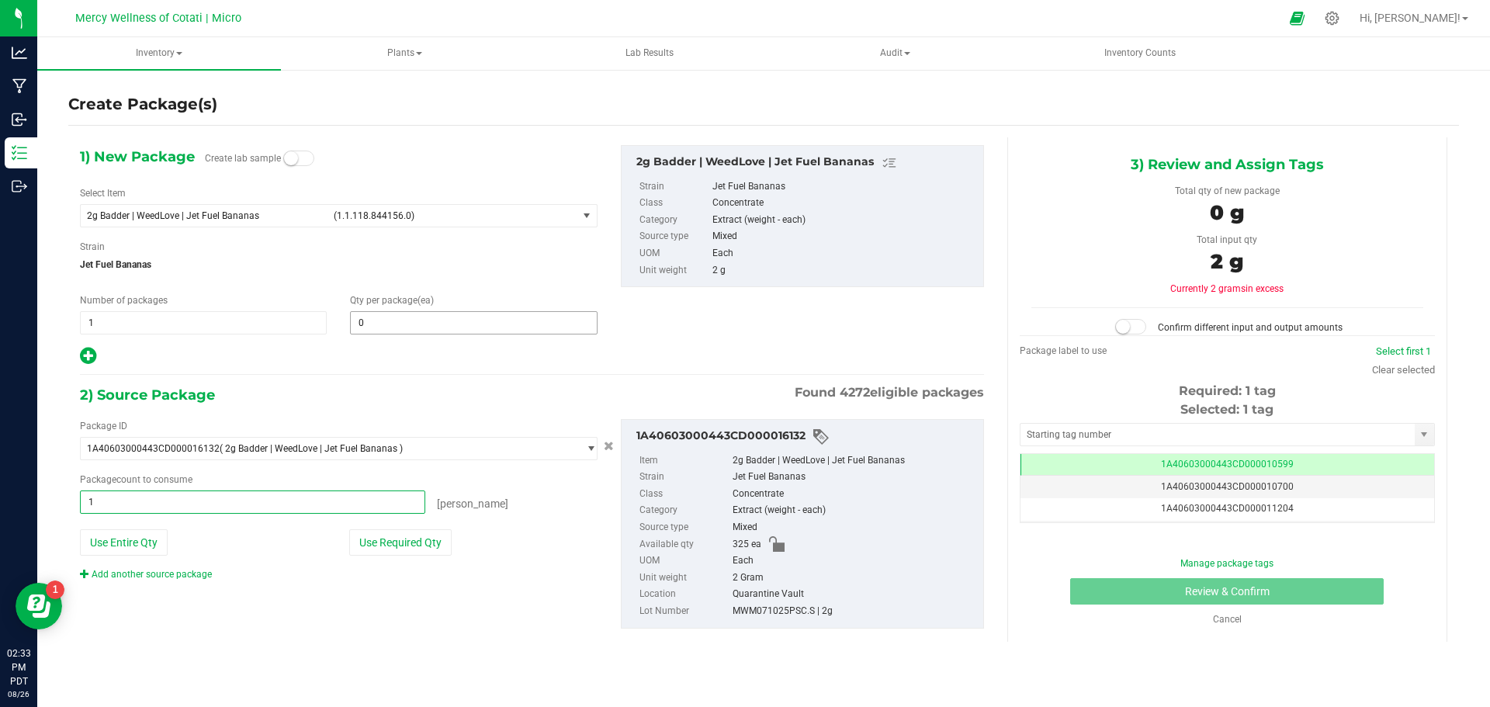
type input "1 ea"
click at [384, 328] on span at bounding box center [473, 322] width 247 height 23
type input "1"
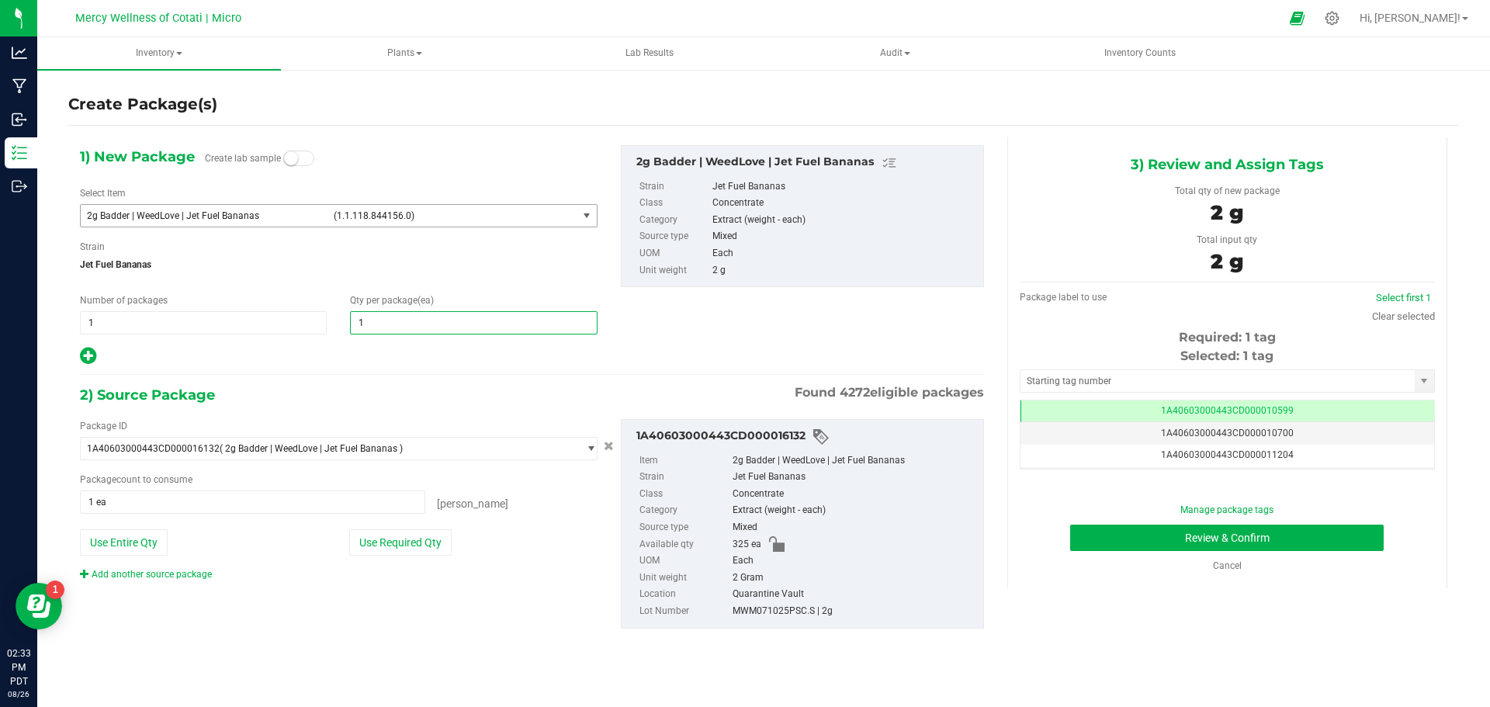
type input "1"
click at [432, 220] on span "(1.1.118.844156.0)" at bounding box center [453, 215] width 238 height 11
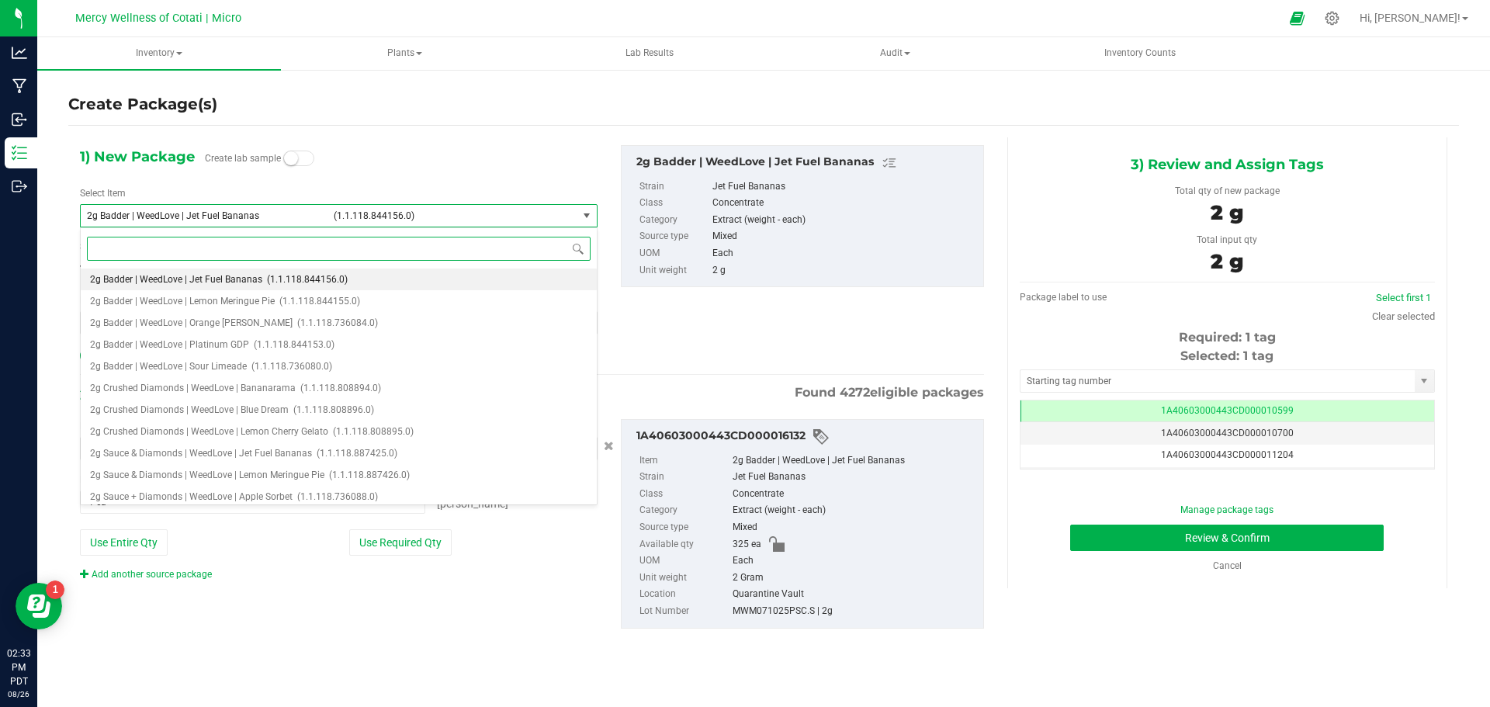
paste input "2g Badder | WeedLove | Jet Fuel Bananas"
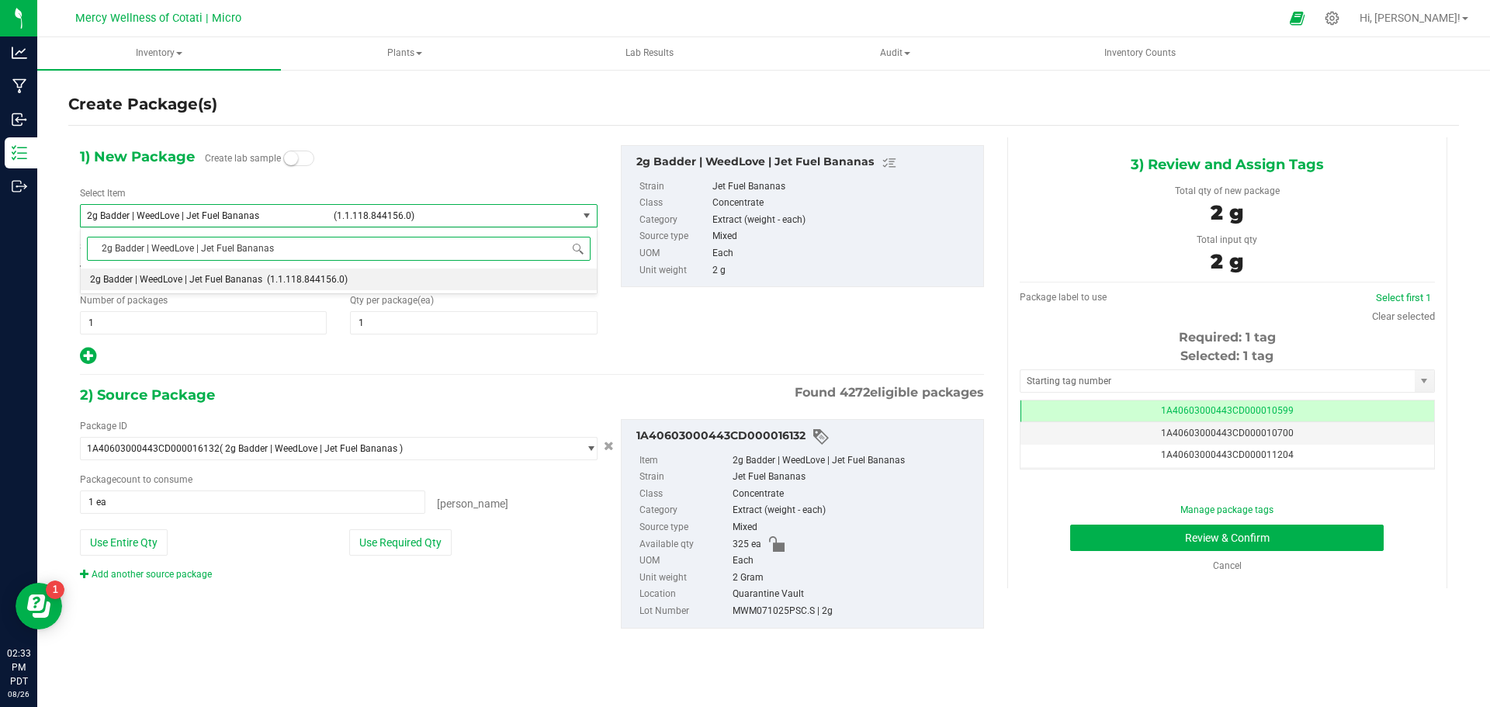
click at [146, 246] on input "2g Badder | WeedLove | Jet Fuel Bananas" at bounding box center [339, 249] width 504 height 24
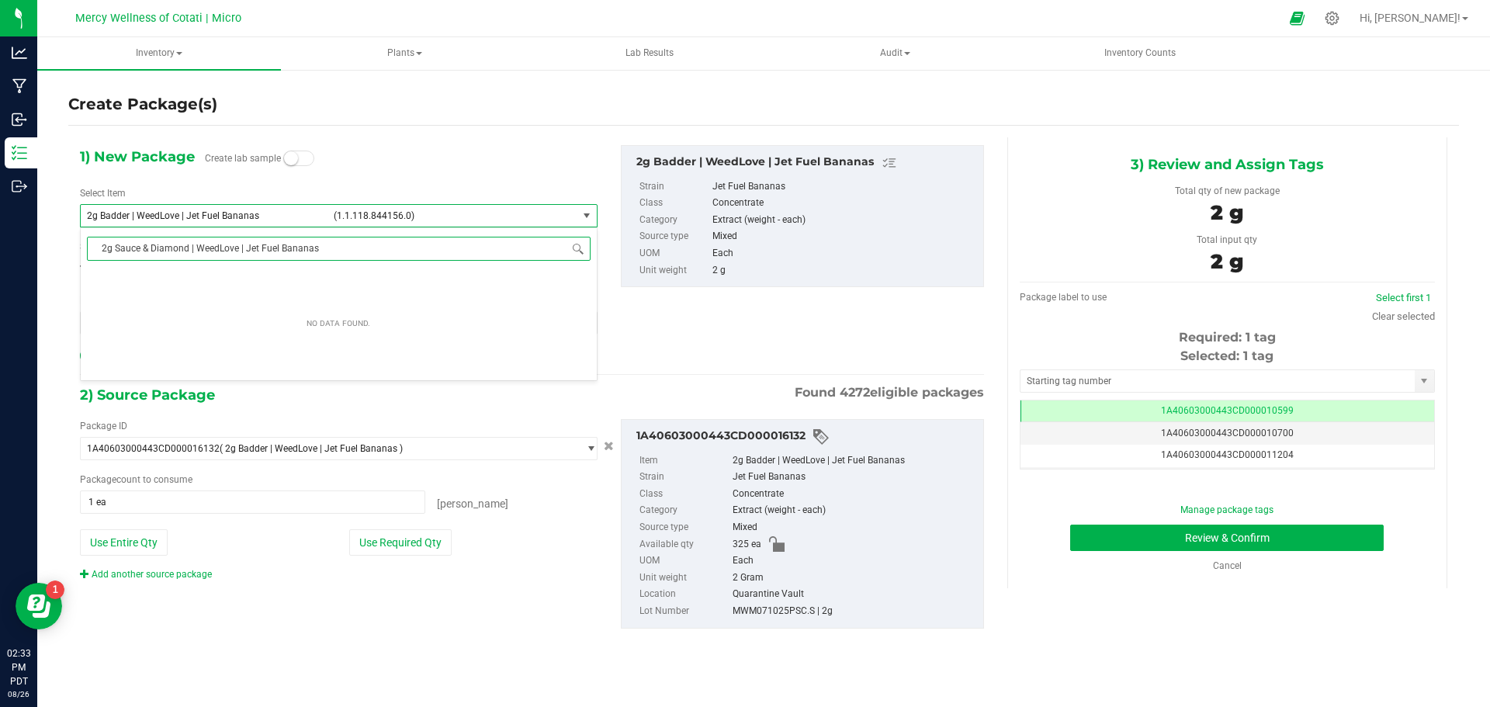
type input "2g Sauce & Diamonds | WeedLove | Jet Fuel Bananas"
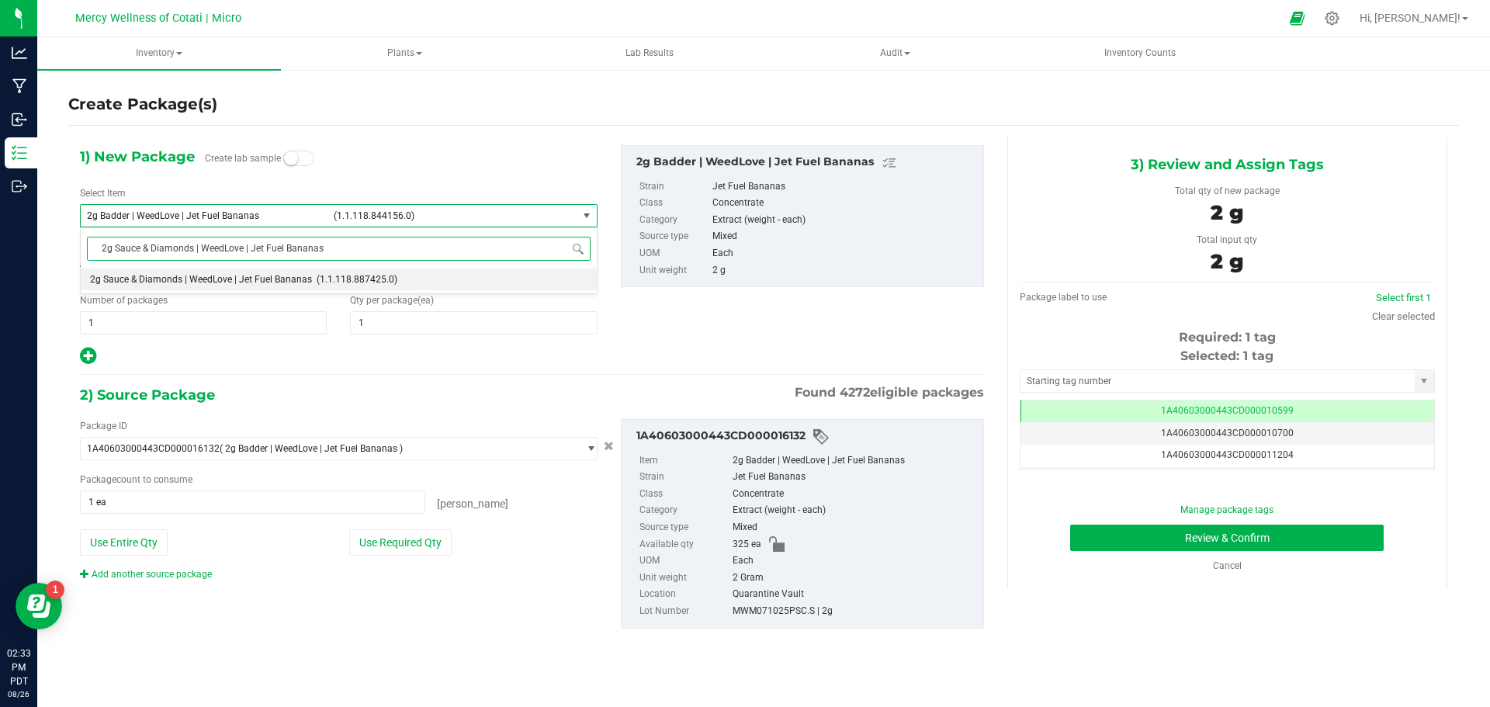
click at [154, 272] on li "2g Sauce & Diamonds | WeedLove | Jet Fuel Bananas (1.1.118.887425.0)" at bounding box center [339, 280] width 516 height 22
type input "0"
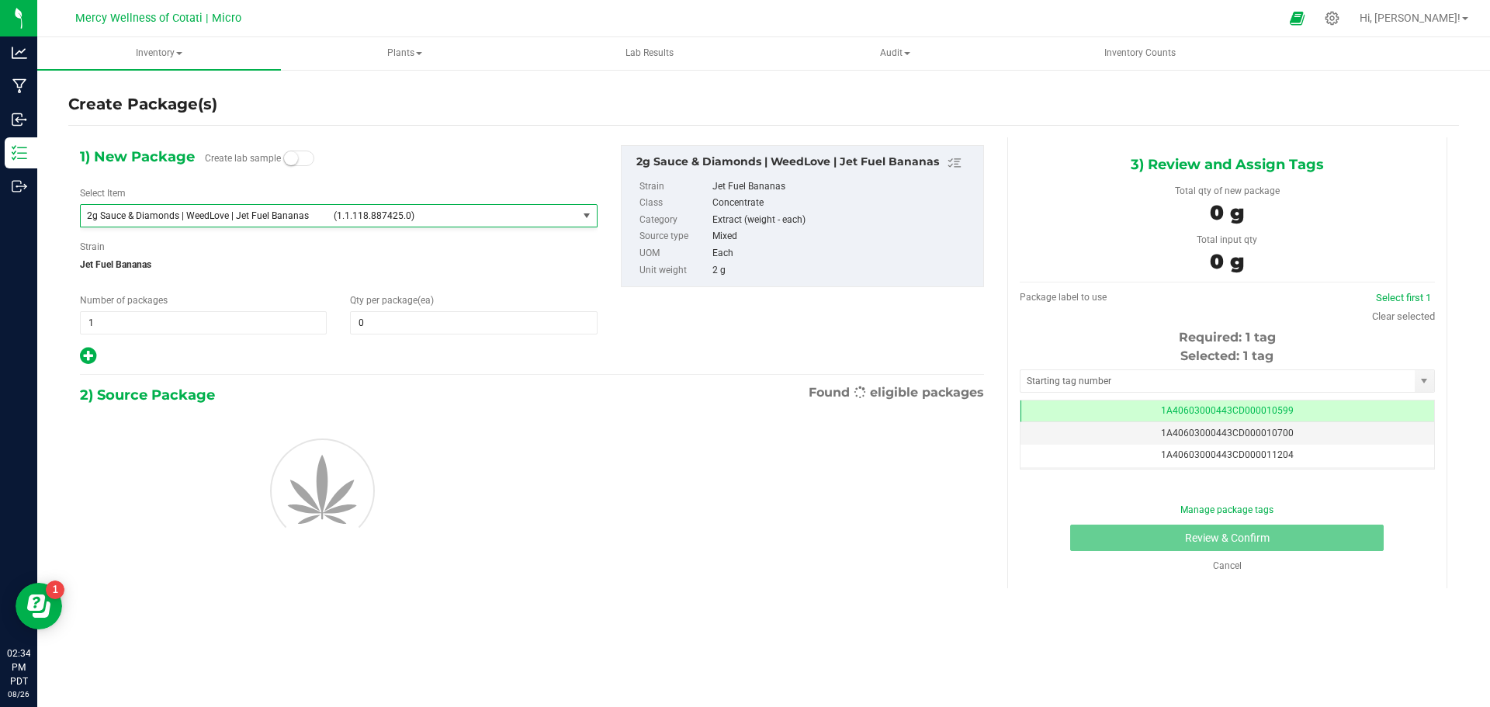
scroll to position [26018, 0]
click at [361, 317] on span at bounding box center [473, 322] width 247 height 23
type input "1"
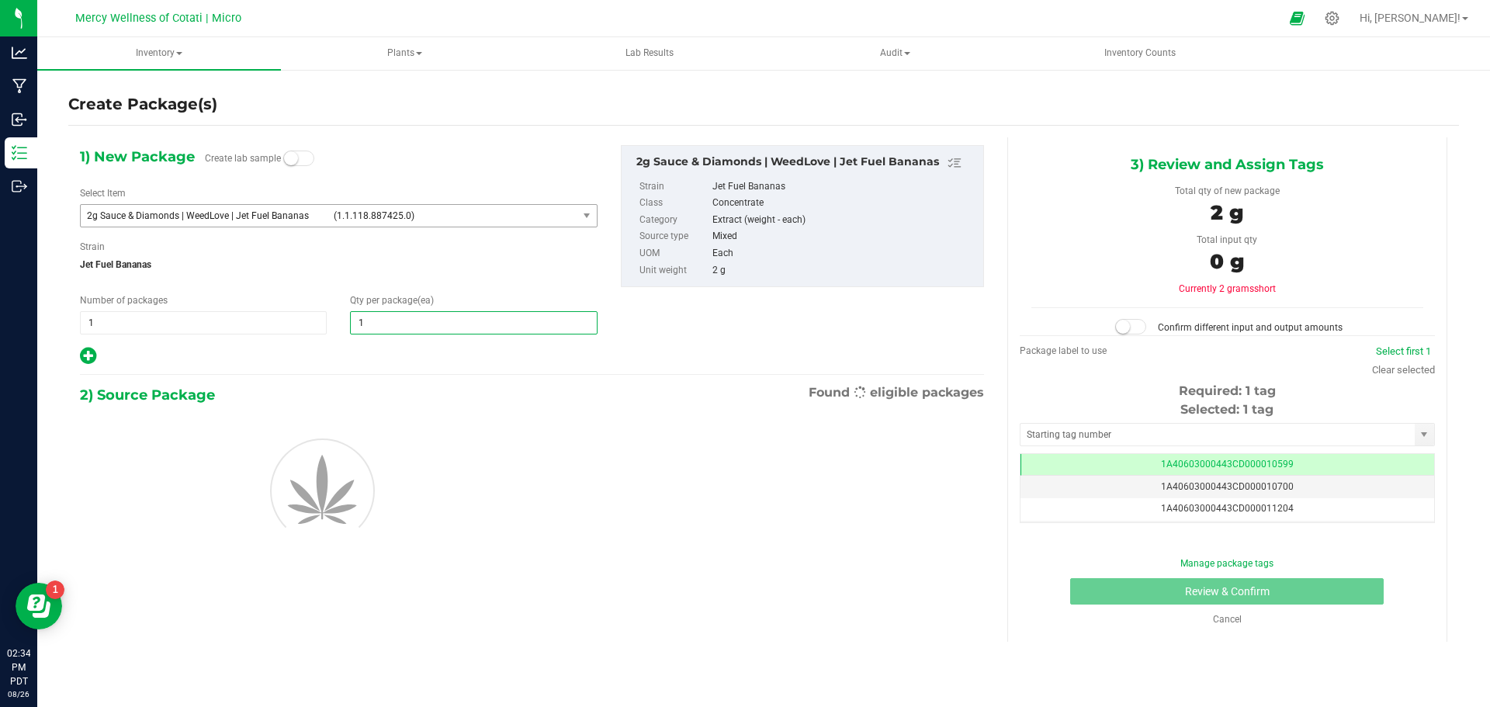
click at [441, 285] on div "1) New Package Create lab sample Select Item 2g Sauce & Diamonds | WeedLove | J…" at bounding box center [338, 255] width 541 height 221
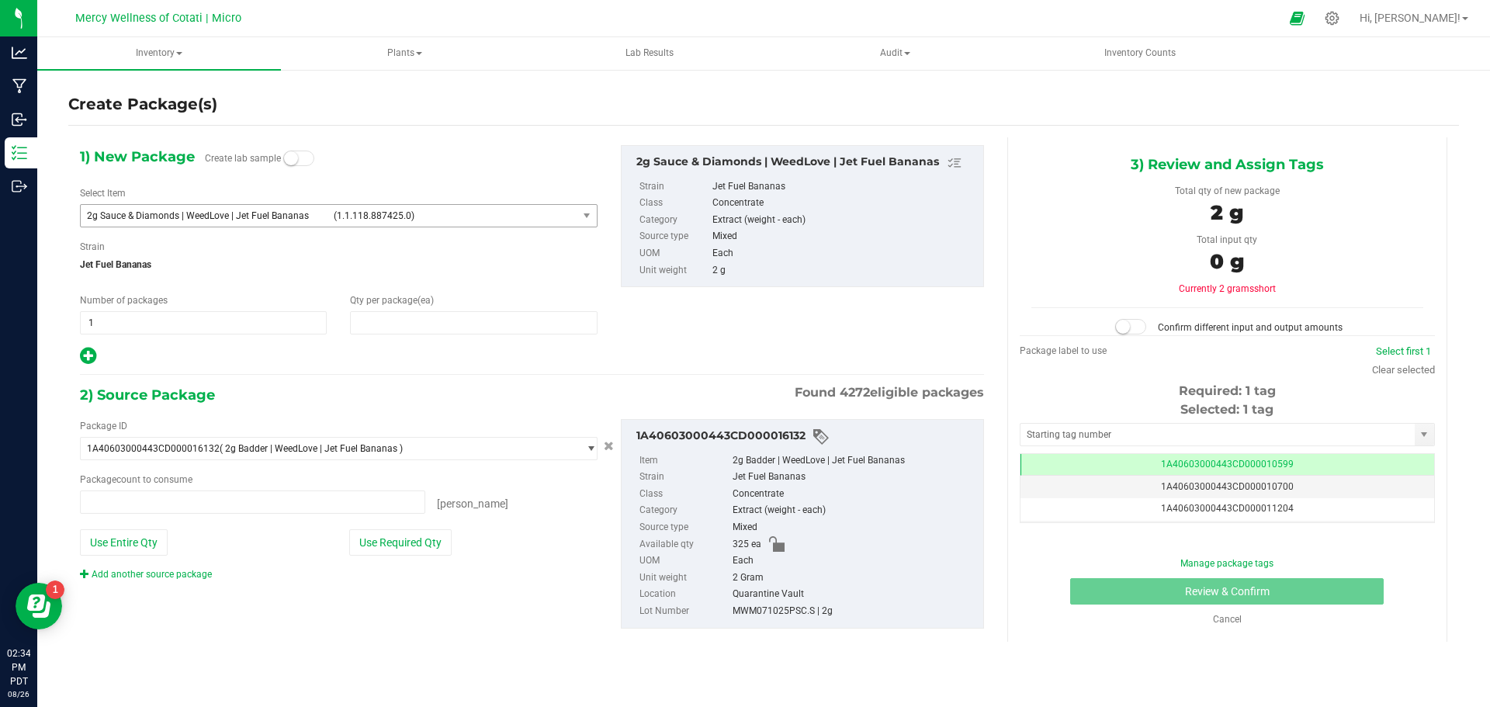
type input "1"
type input "0 ea"
click at [189, 497] on span at bounding box center [252, 502] width 345 height 23
type input "1"
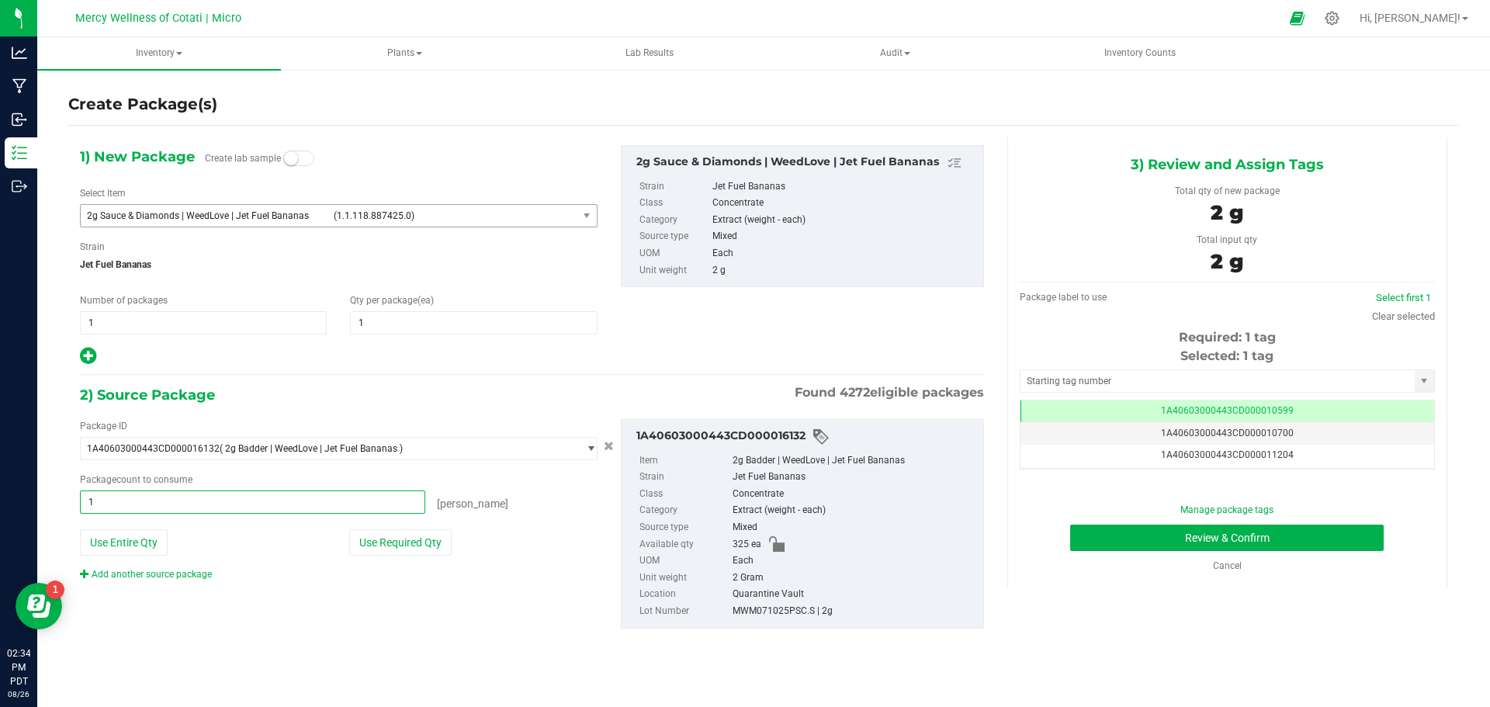
type input "1 ea"
click at [398, 398] on div "2) Source Package Found 4272 eligible packages" at bounding box center [532, 394] width 904 height 23
click at [1156, 373] on input "text" at bounding box center [1218, 381] width 394 height 22
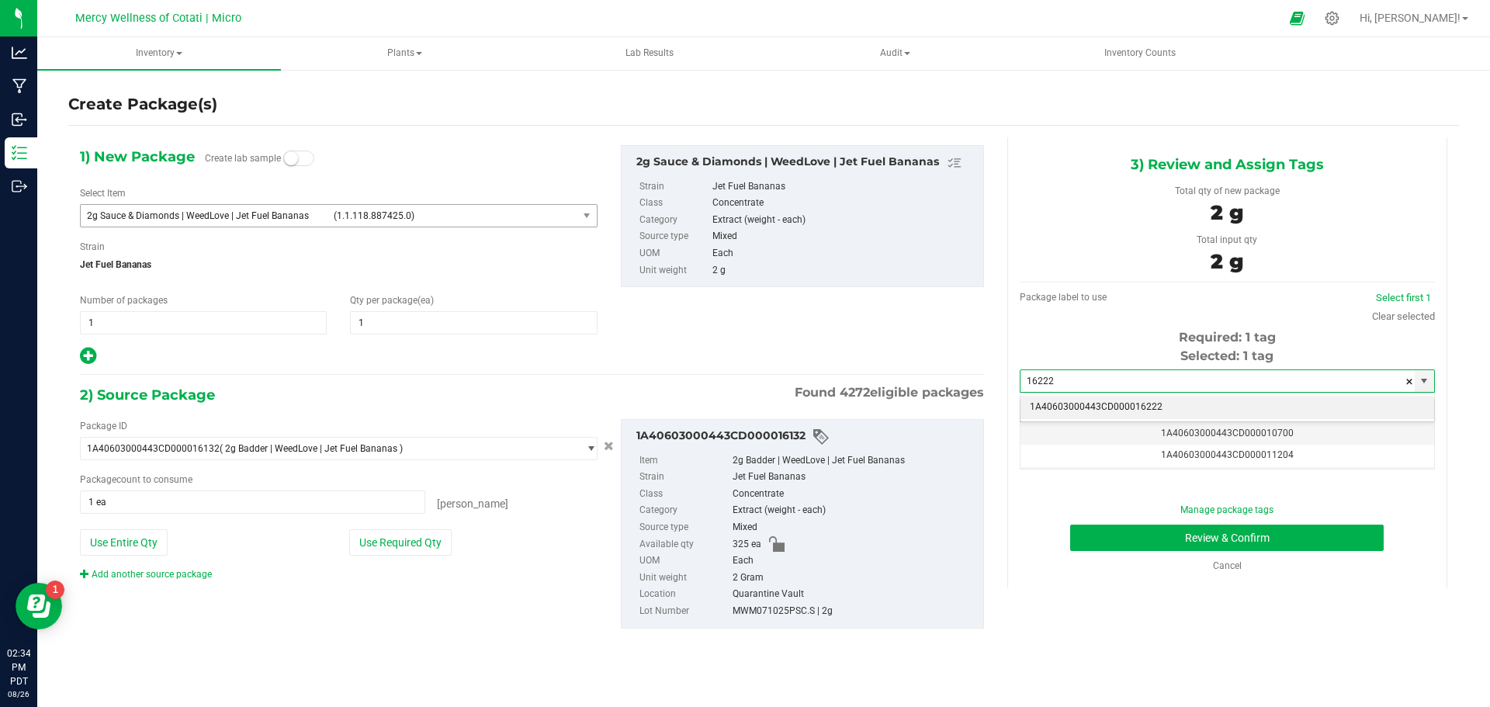
click at [1150, 404] on li "1A40603000443CD000016222" at bounding box center [1228, 407] width 414 height 23
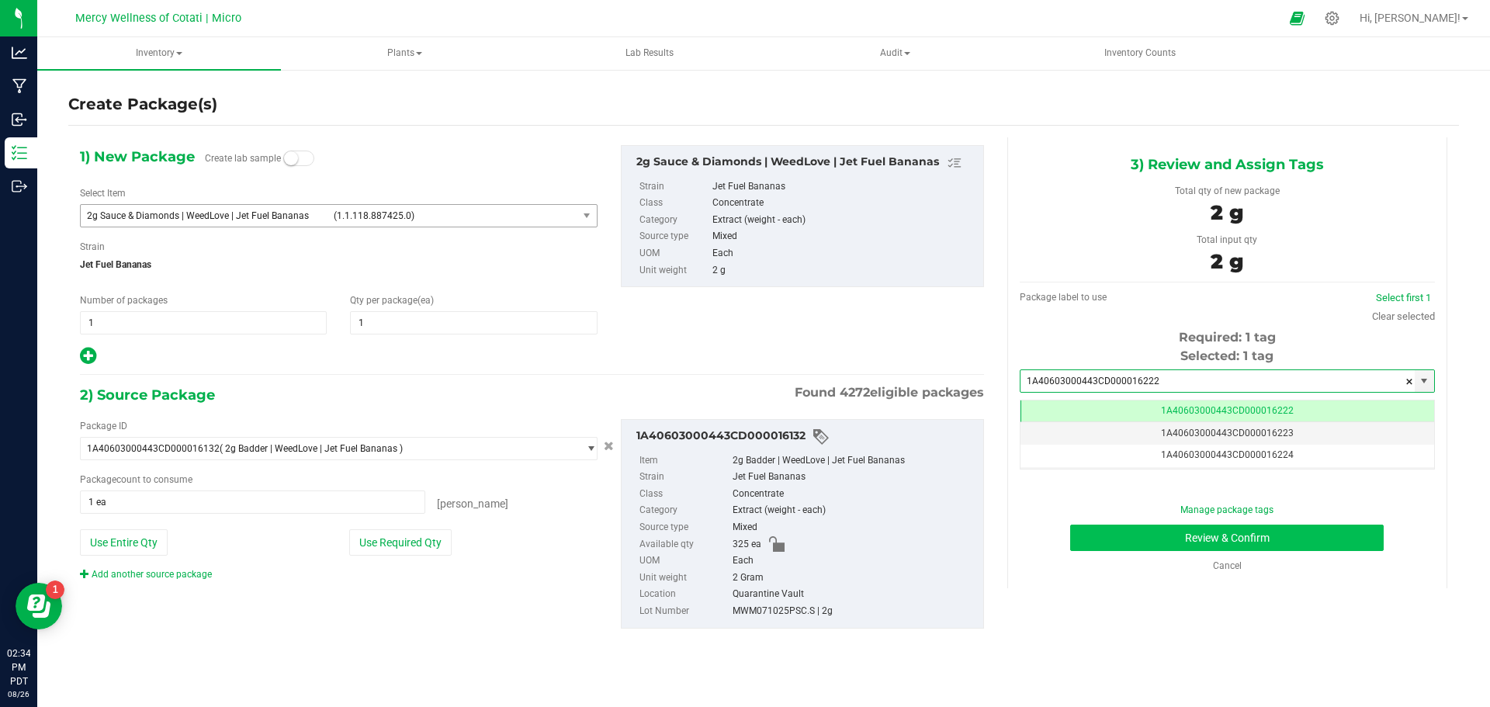
scroll to position [0, -1]
type input "1A40603000443CD000016222"
click at [1119, 535] on button "Review & Confirm" at bounding box center [1227, 538] width 314 height 26
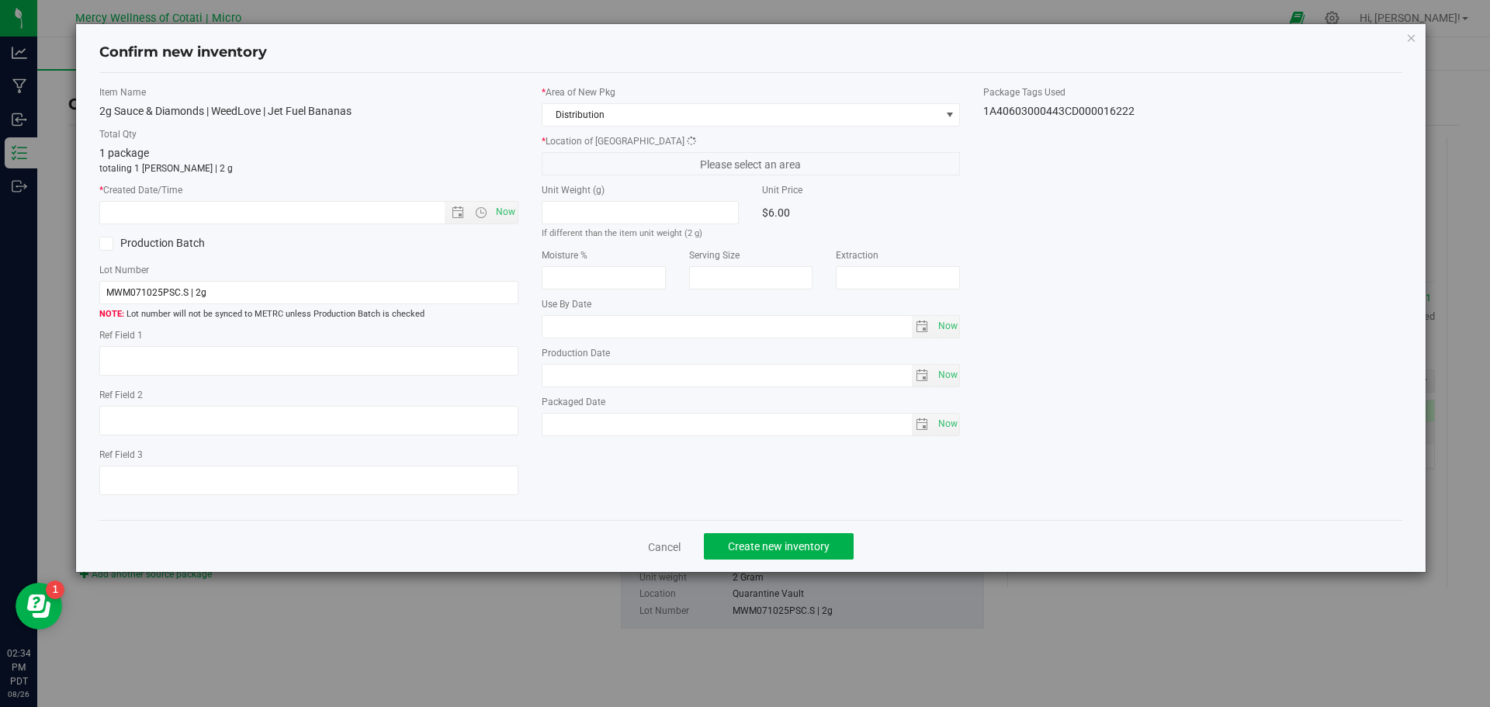
type textarea "25"
click at [500, 210] on span "Now" at bounding box center [505, 212] width 26 height 23
type input "[DATE] 2:34 PM"
click at [755, 538] on button "Create new inventory" at bounding box center [779, 546] width 150 height 26
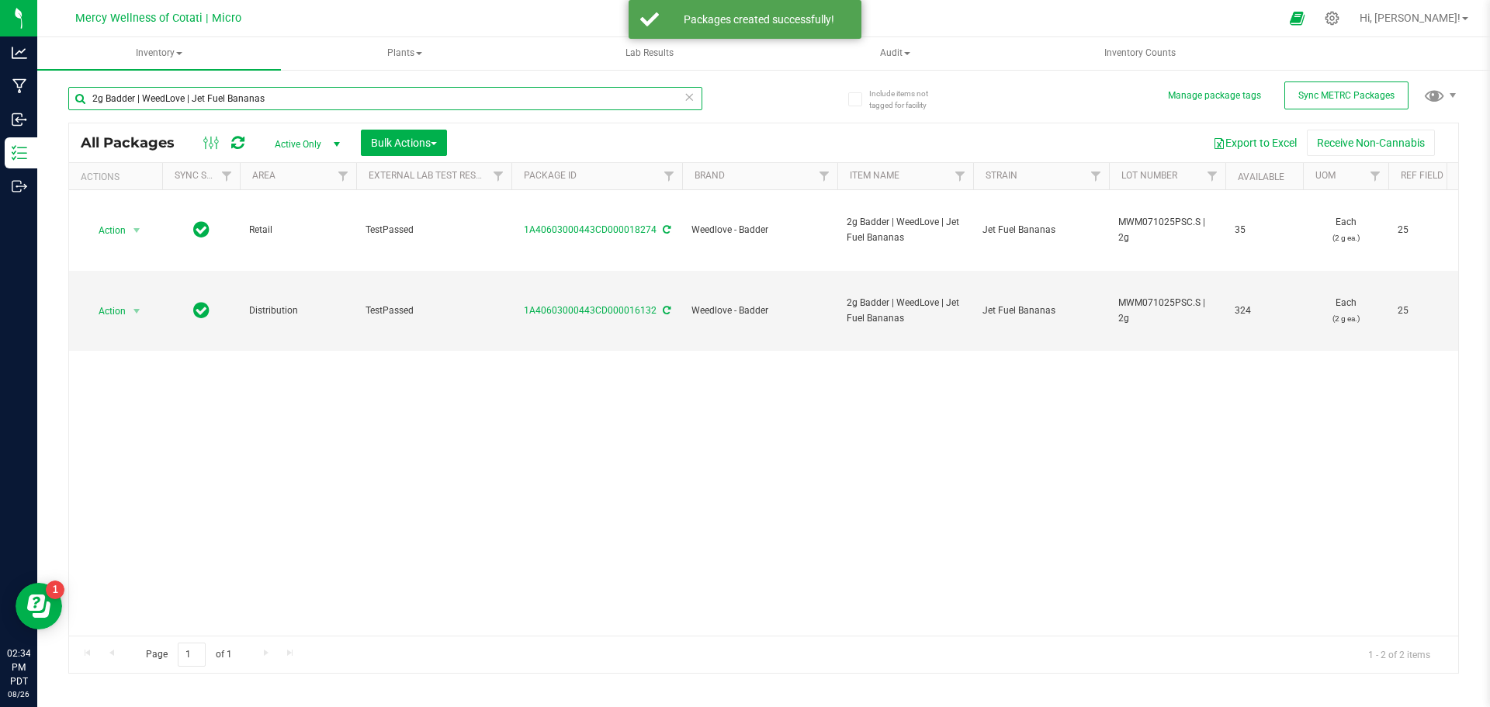
drag, startPoint x: 194, startPoint y: 99, endPoint x: 117, endPoint y: 90, distance: 77.4
click at [117, 90] on input "2g Badder | WeedLove | Jet Fuel Bananas" at bounding box center [385, 98] width 634 height 23
click at [235, 104] on input "2g Badder | WeedLove | Jet Fuel Bananas" at bounding box center [385, 98] width 634 height 23
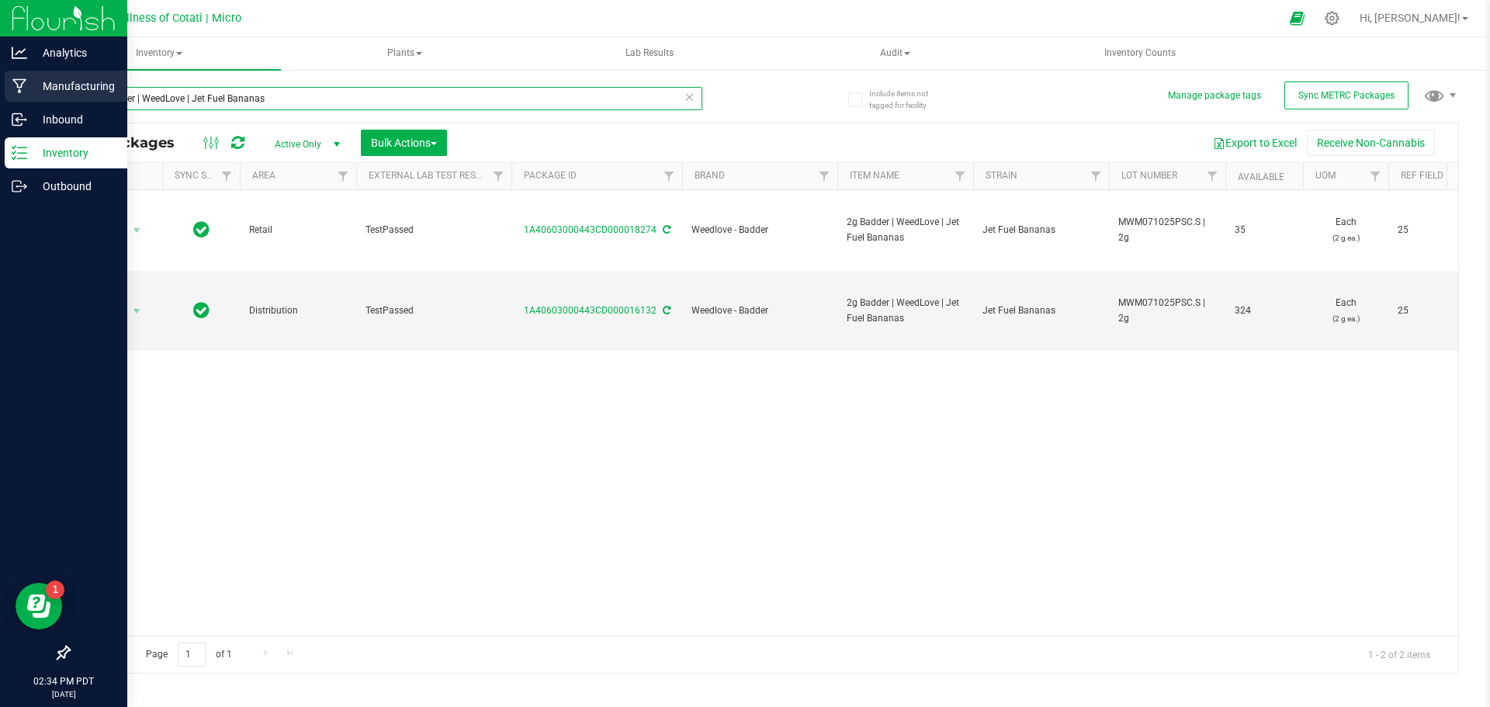
drag, startPoint x: 190, startPoint y: 99, endPoint x: 36, endPoint y: 96, distance: 153.7
click at [36, 96] on div "Analytics Manufacturing Inbound Inventory Outbound 02:34 PM PDT [DATE] 08/26 Me…" at bounding box center [745, 353] width 1490 height 707
type input "Jet Fuel Bananas"
